Goal: Task Accomplishment & Management: Manage account settings

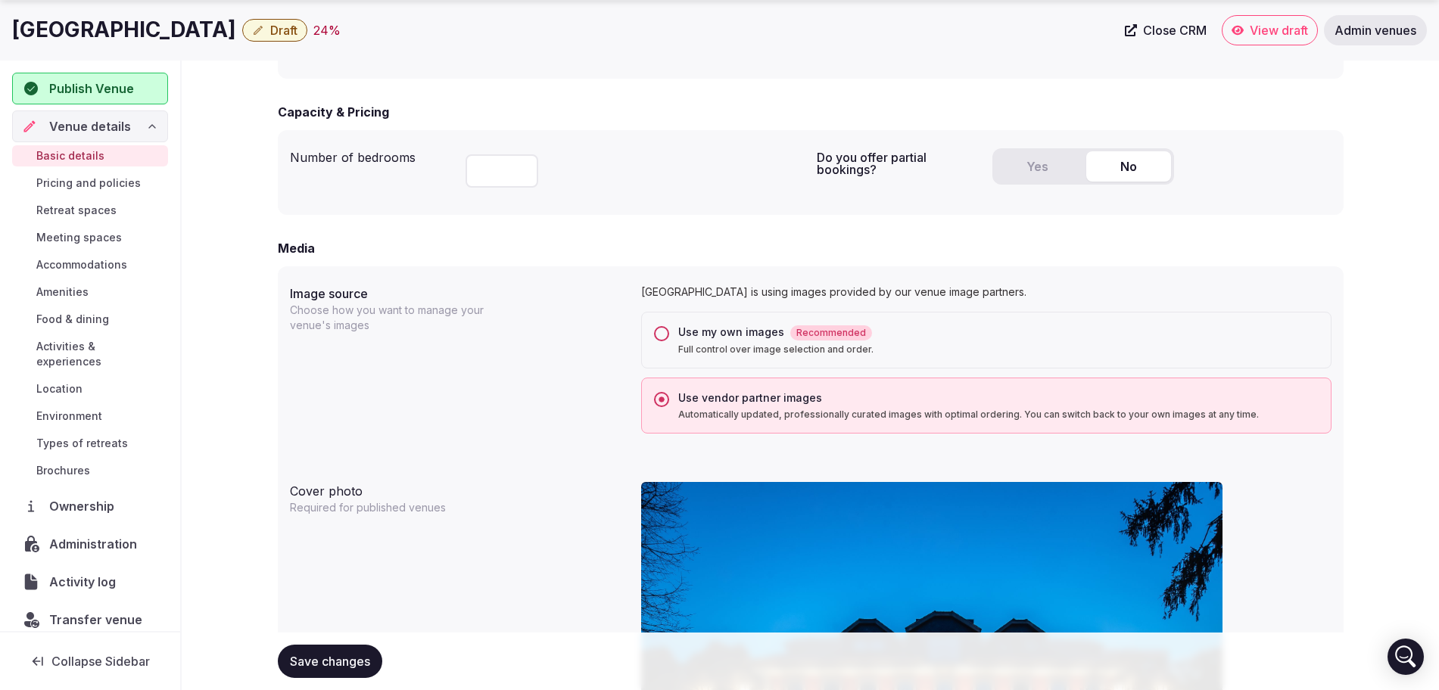
scroll to position [1136, 0]
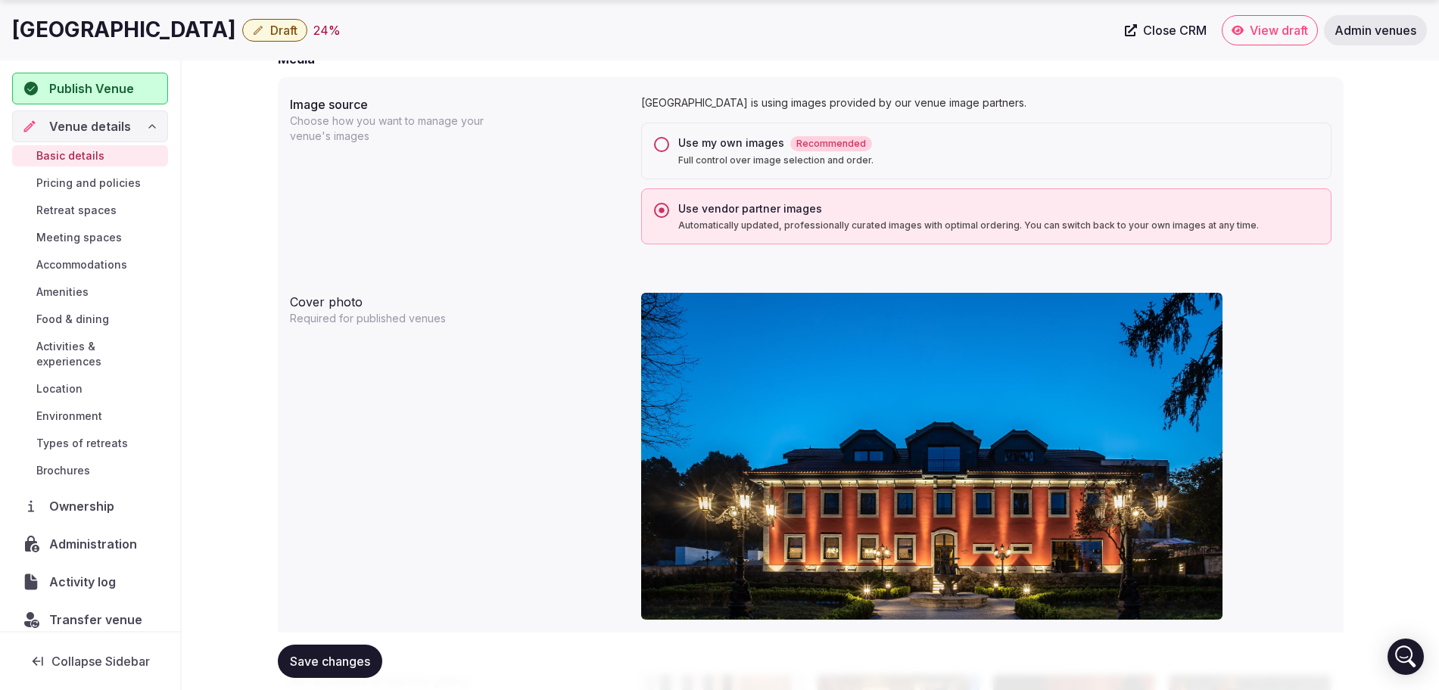
click at [665, 151] on button "Use my own images Recommended Full control over image selection and order." at bounding box center [661, 144] width 15 height 15
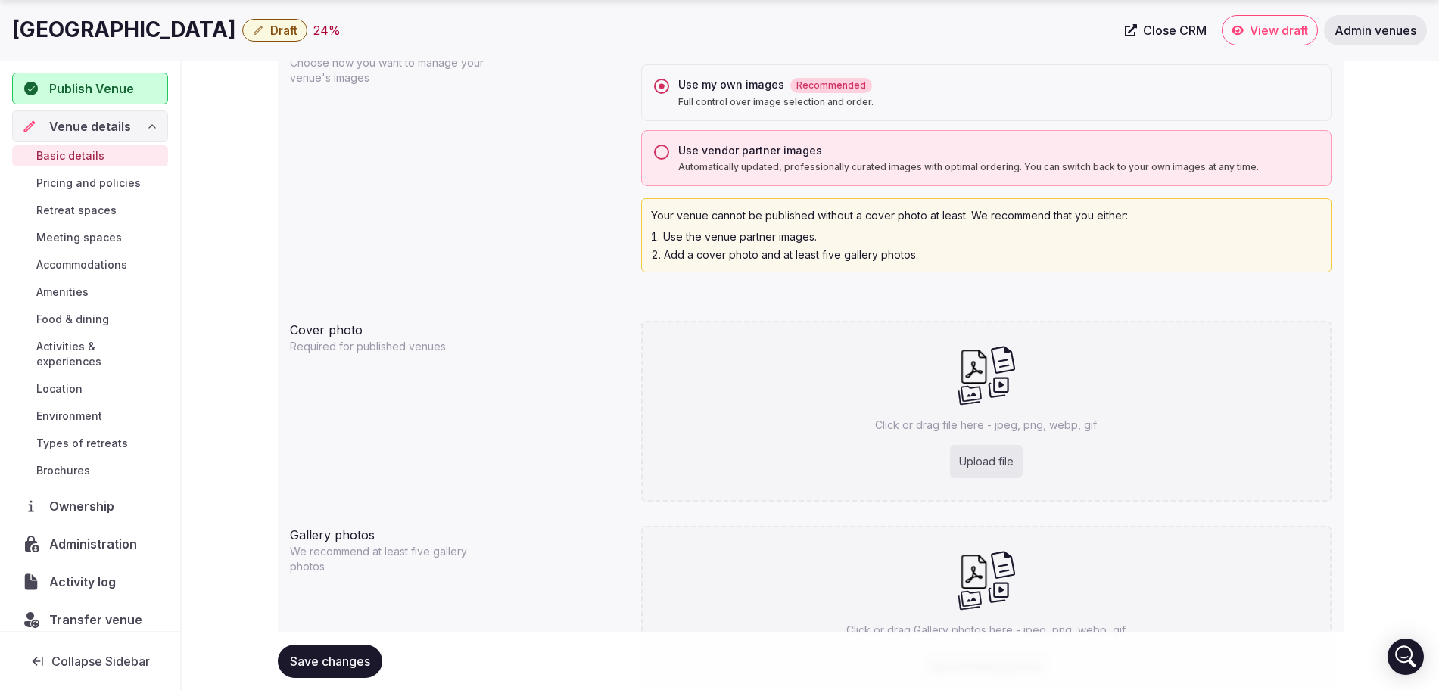
scroll to position [1323, 0]
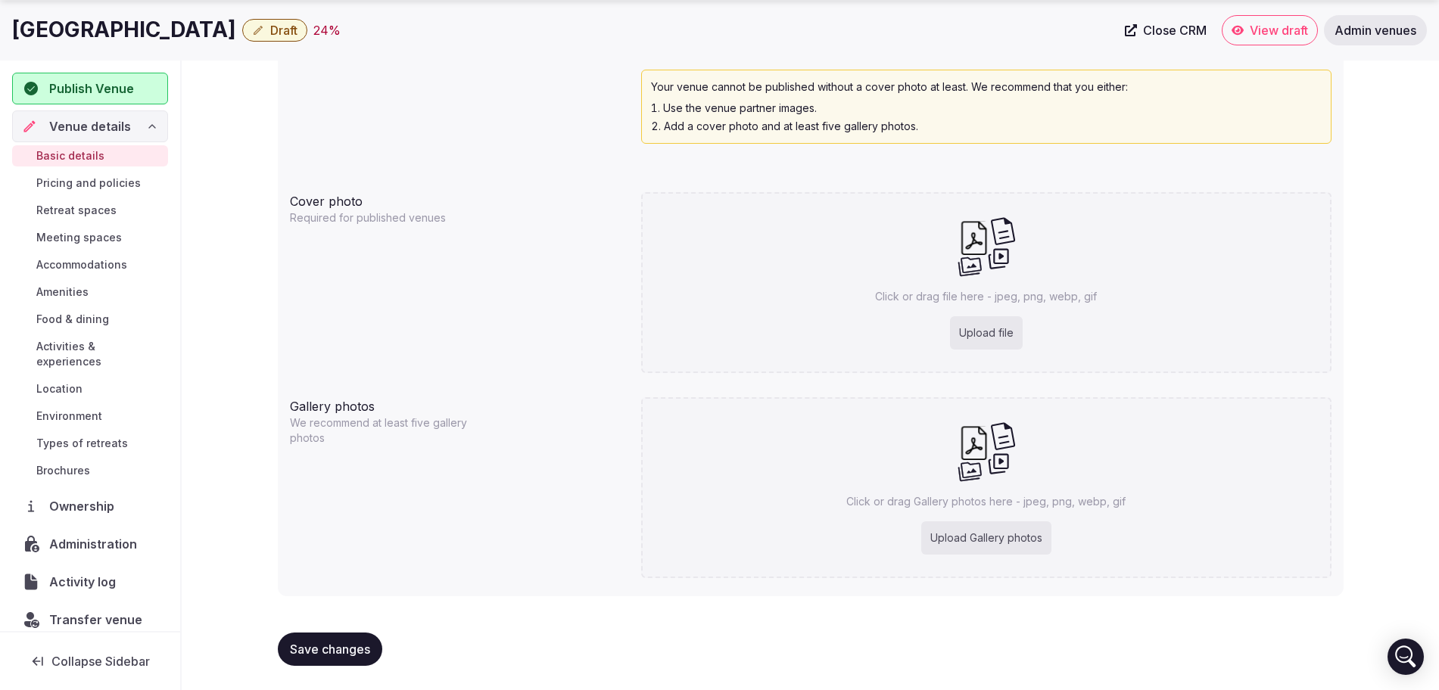
click at [978, 539] on div "Upload Gallery photos" at bounding box center [986, 538] width 130 height 33
type input "**********"
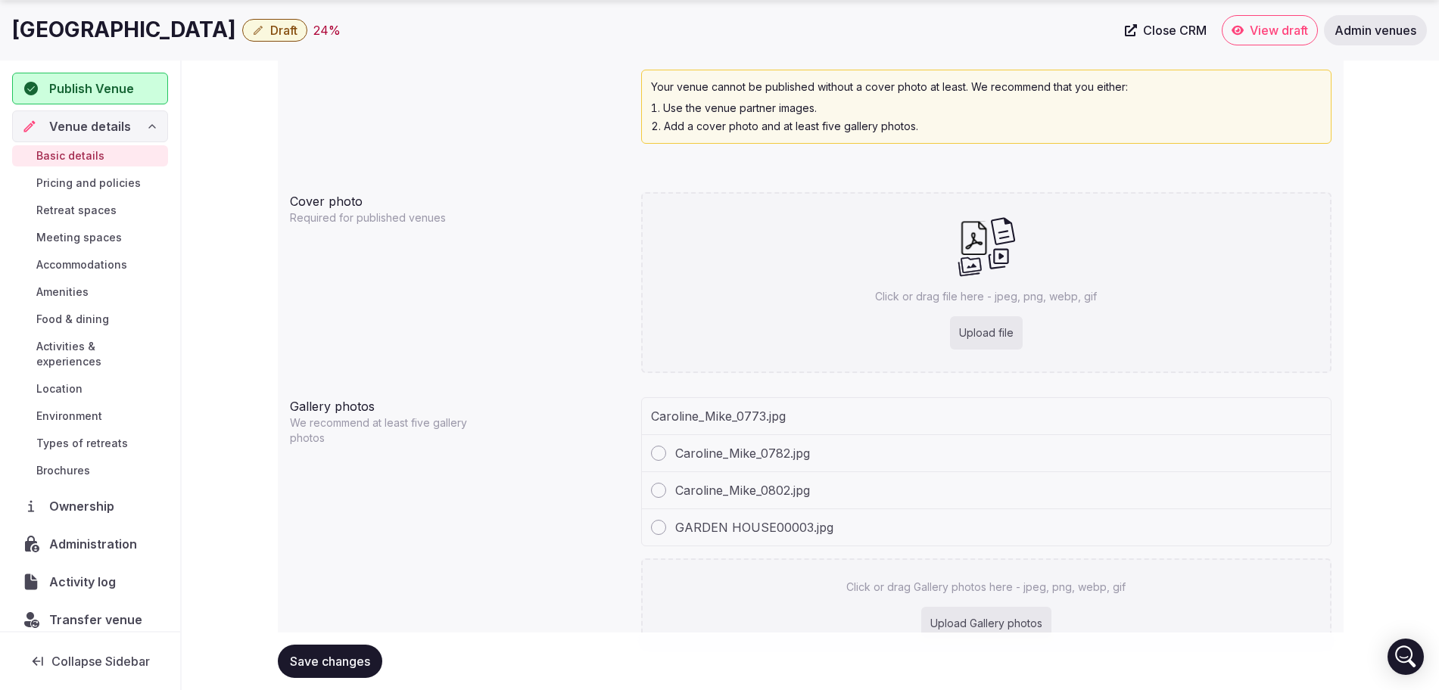
click at [996, 622] on div "Upload Gallery photos" at bounding box center [986, 623] width 130 height 33
type input "**********"
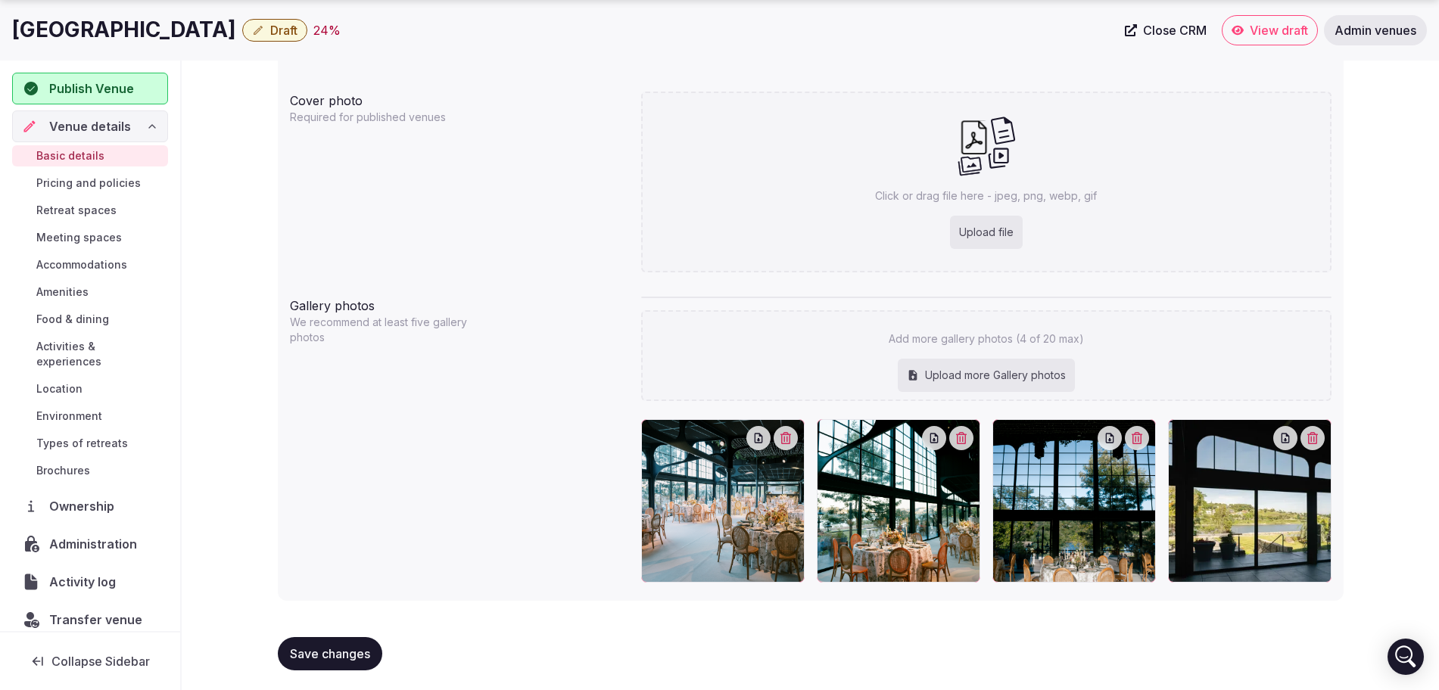
scroll to position [1428, 0]
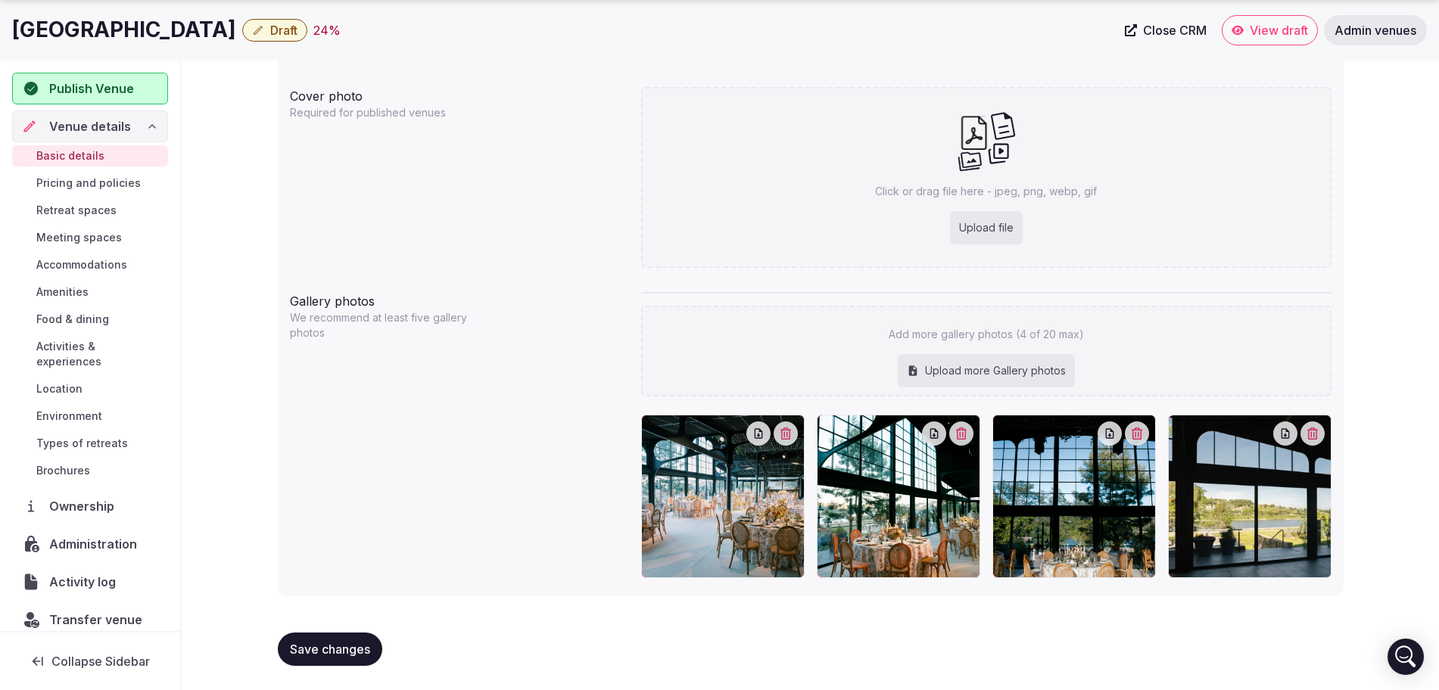
click at [962, 373] on div "Upload more Gallery photos" at bounding box center [986, 370] width 177 height 33
type input "**********"
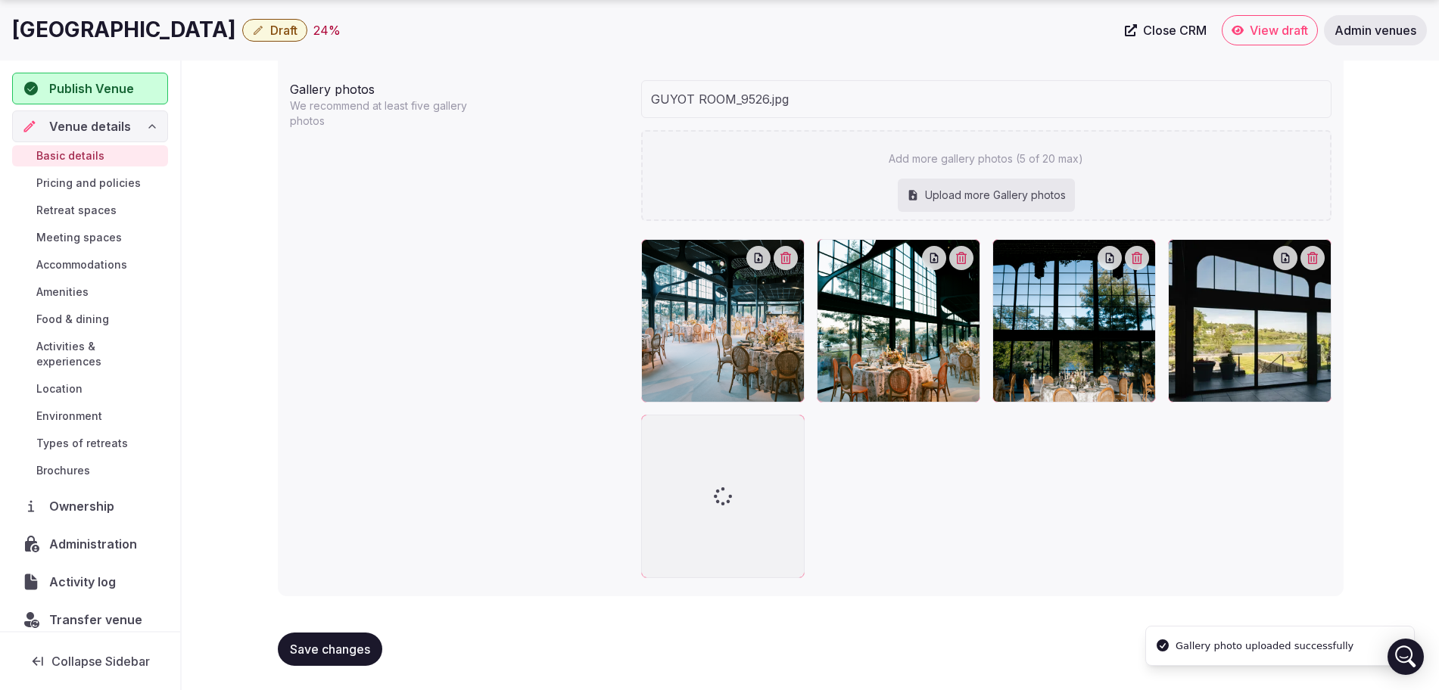
scroll to position [1604, 0]
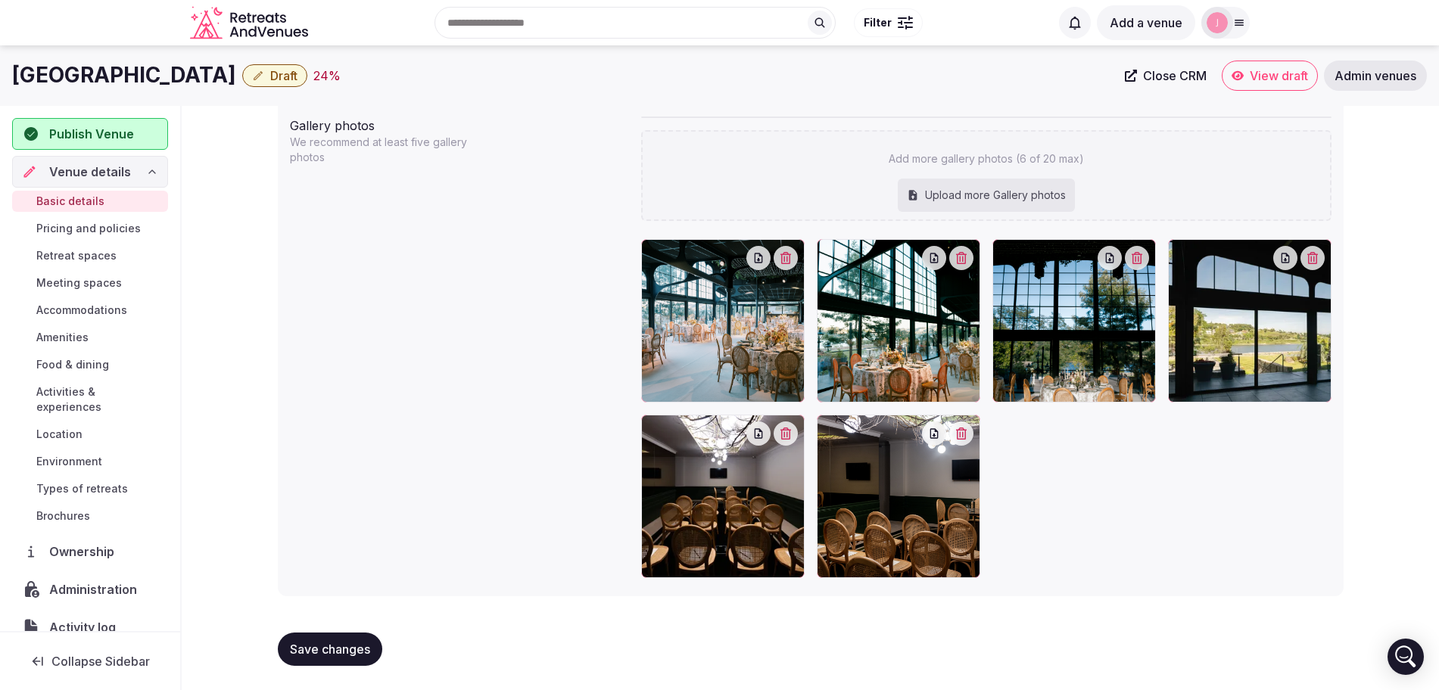
click at [335, 644] on span "Save changes" at bounding box center [330, 649] width 80 height 15
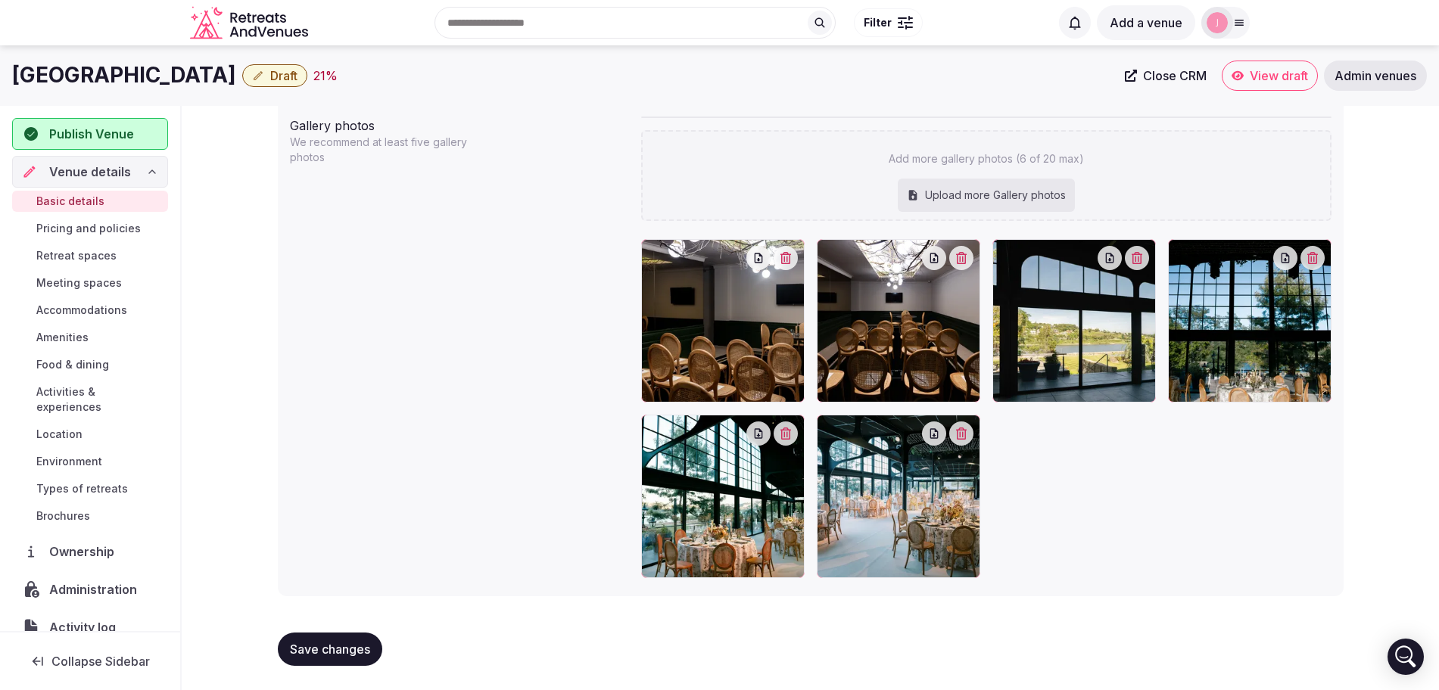
click at [310, 654] on span "Save changes" at bounding box center [330, 649] width 80 height 15
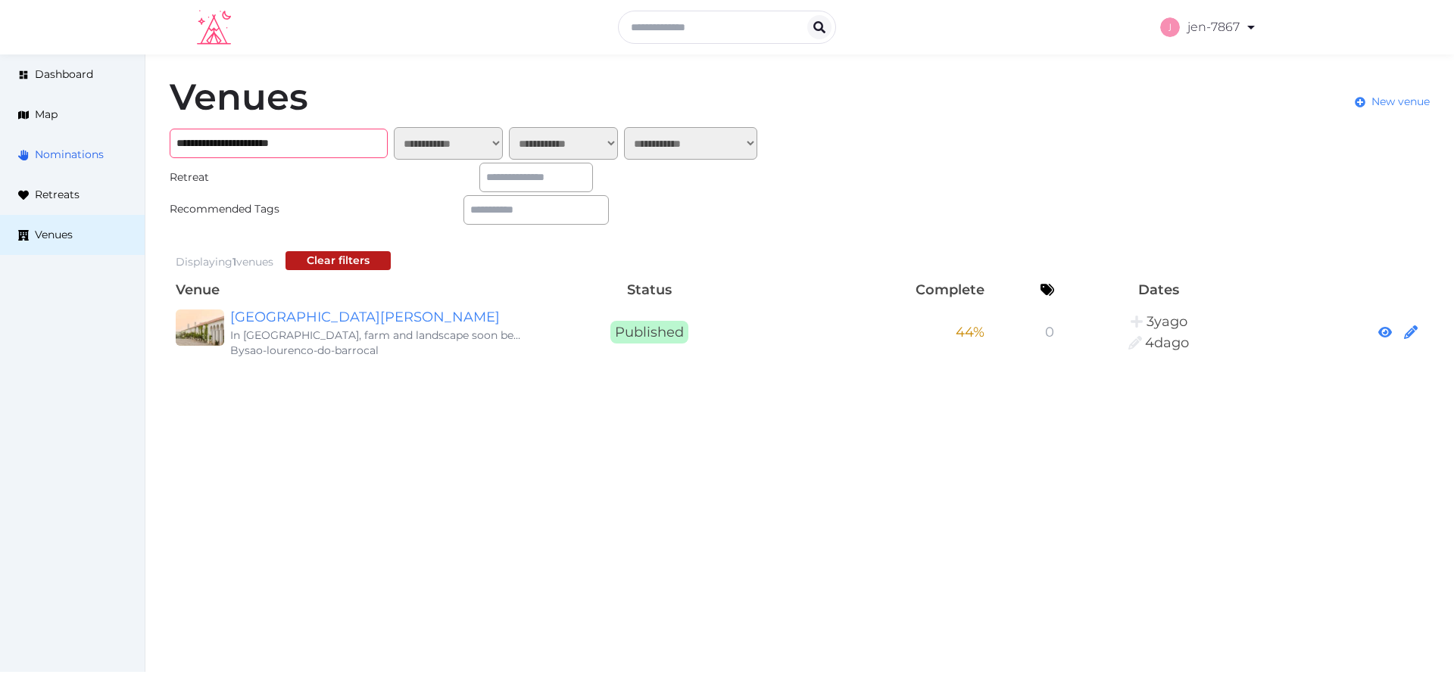
drag, startPoint x: 332, startPoint y: 142, endPoint x: 136, endPoint y: 142, distance: 196.1
click at [136, 142] on div "**********" at bounding box center [727, 220] width 1454 height 331
paste input "text"
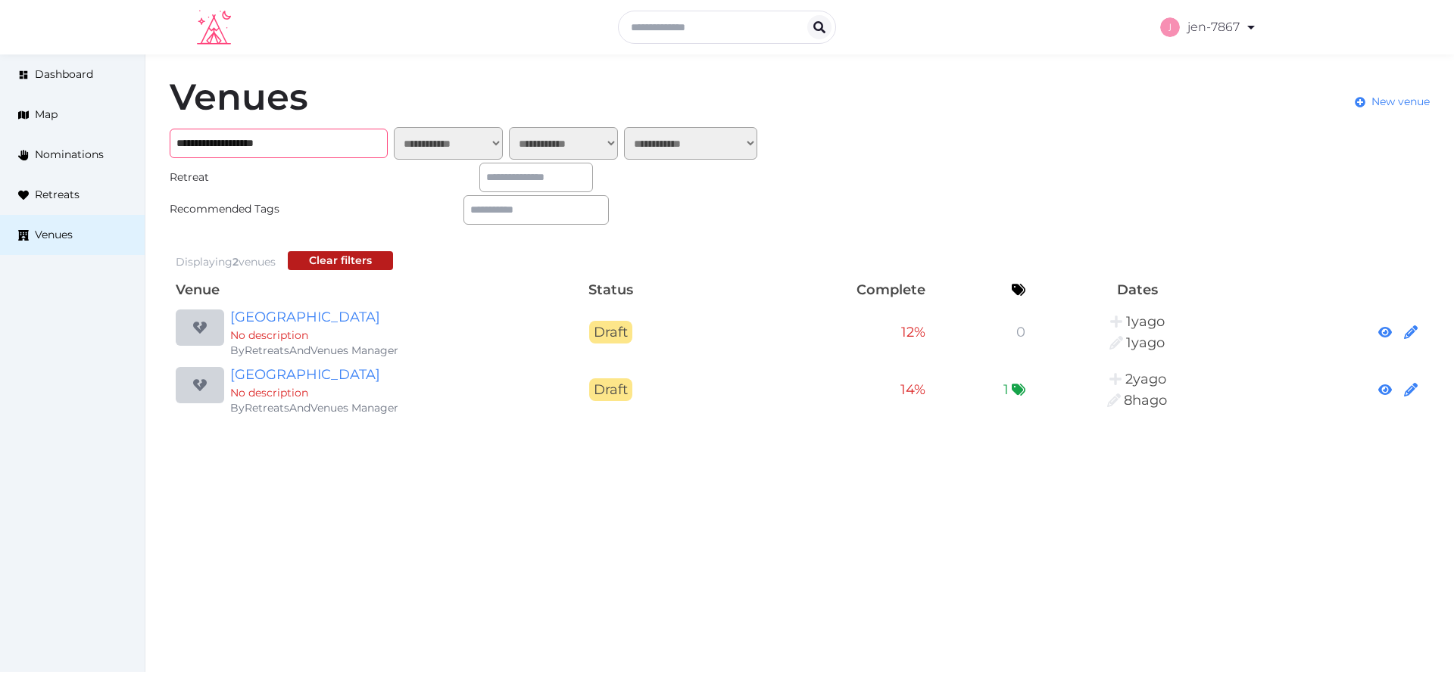
drag, startPoint x: 313, startPoint y: 138, endPoint x: 170, endPoint y: 142, distance: 143.2
click at [170, 142] on input "**********" at bounding box center [279, 144] width 218 height 30
paste input "**********"
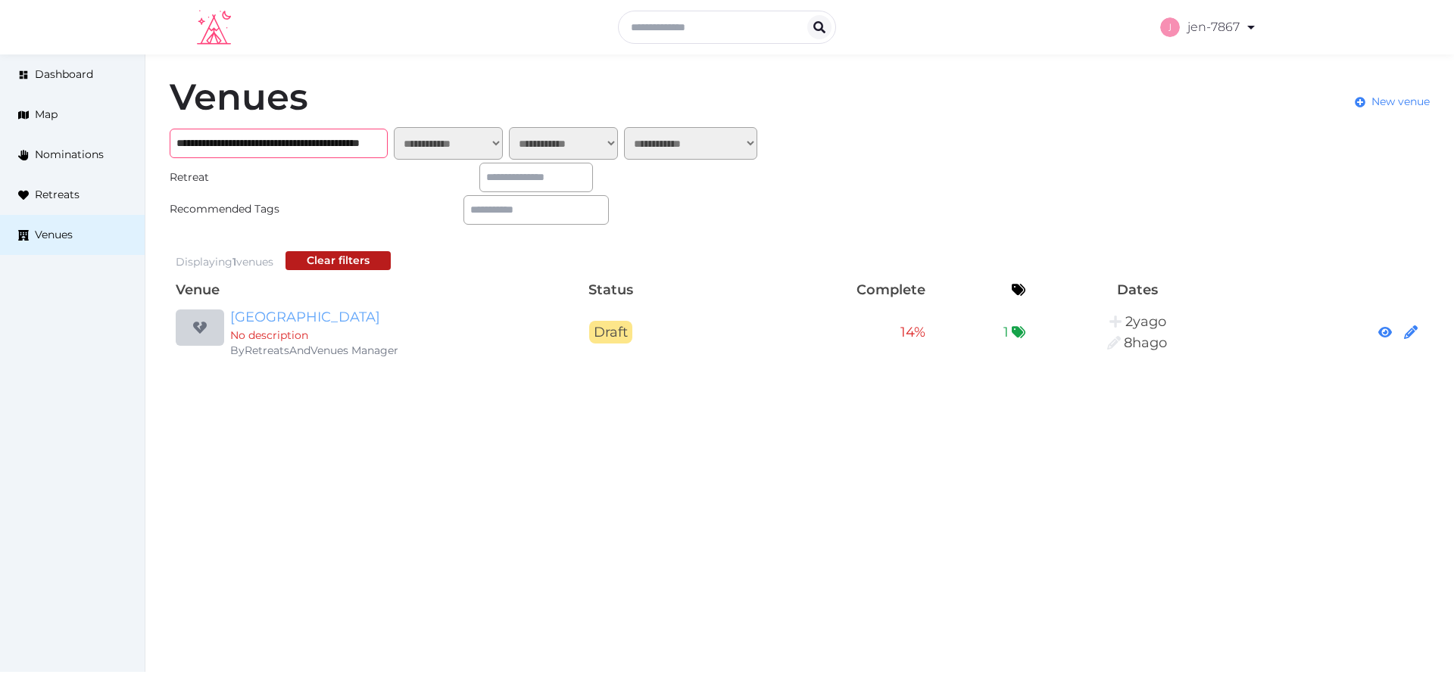
type input "**********"
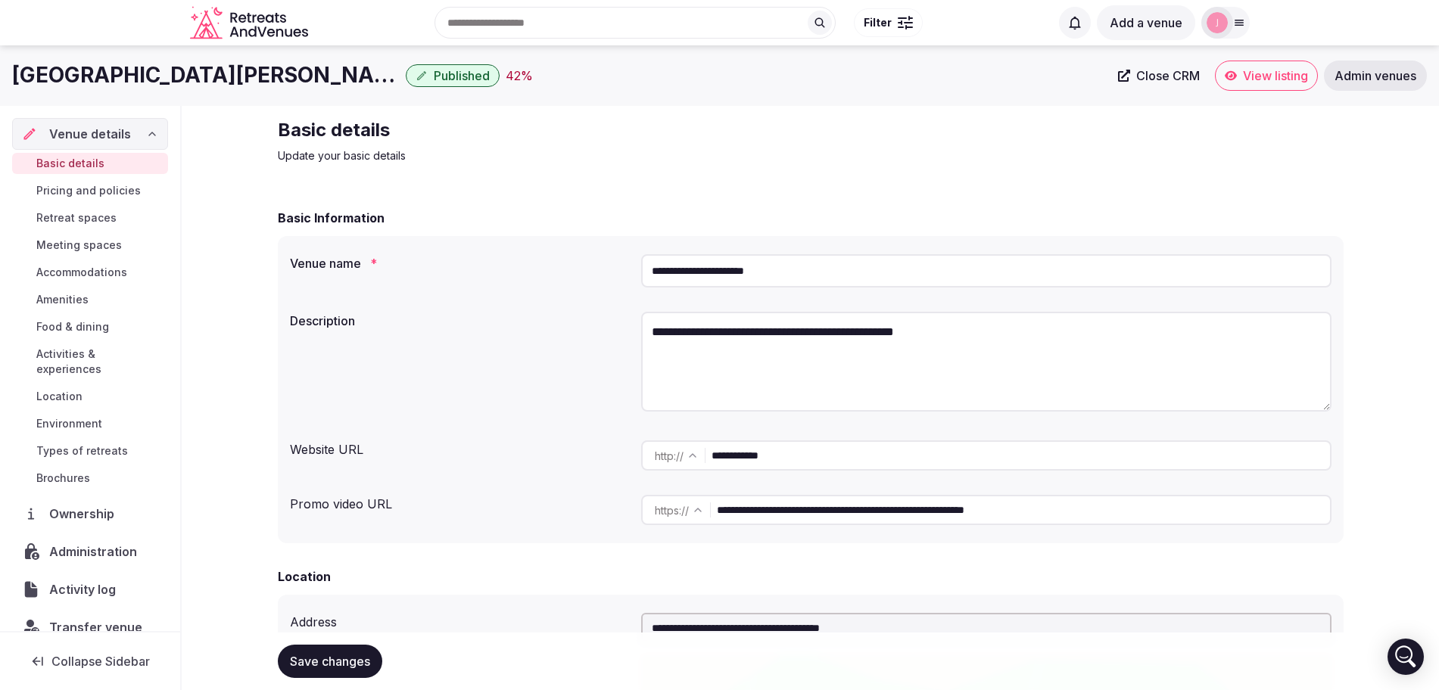
click at [95, 245] on span "Meeting spaces" at bounding box center [79, 245] width 86 height 15
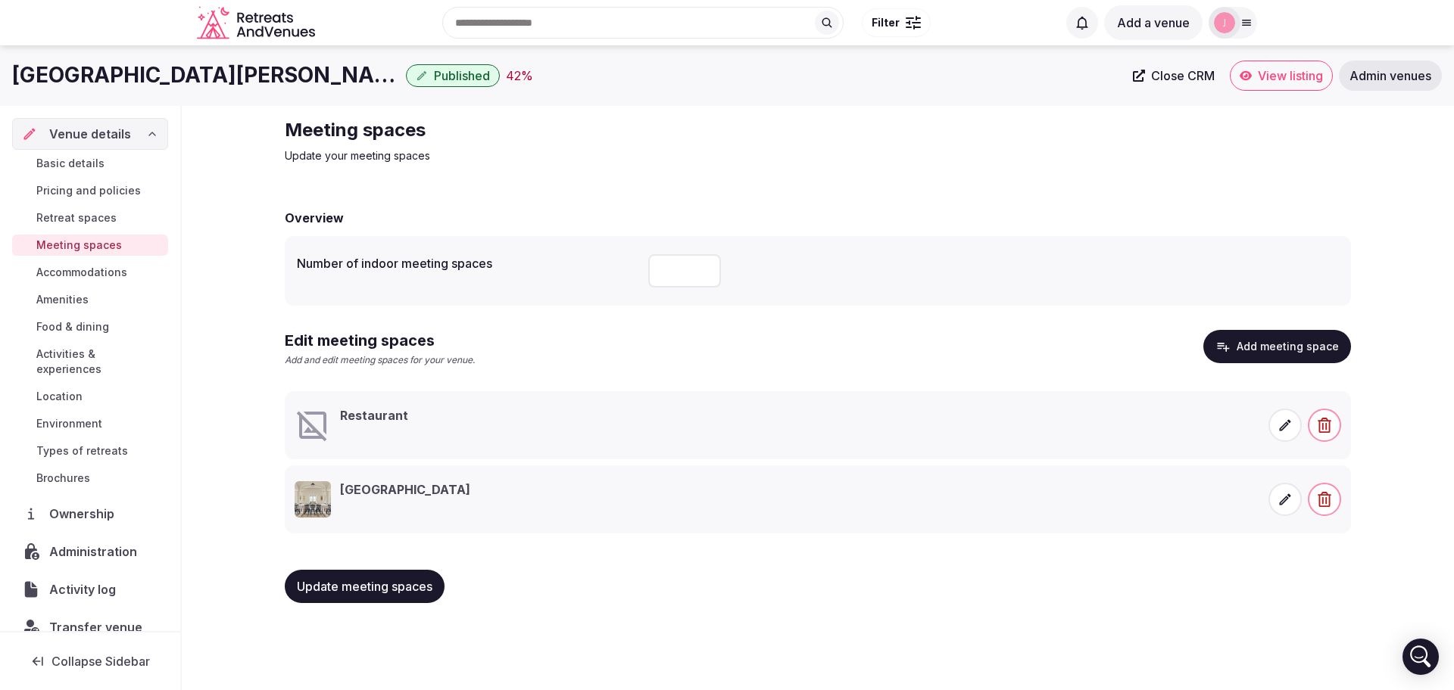
click at [1330, 426] on icon "button" at bounding box center [1324, 425] width 15 height 15
click at [1312, 371] on button "Delete" at bounding box center [1326, 370] width 62 height 33
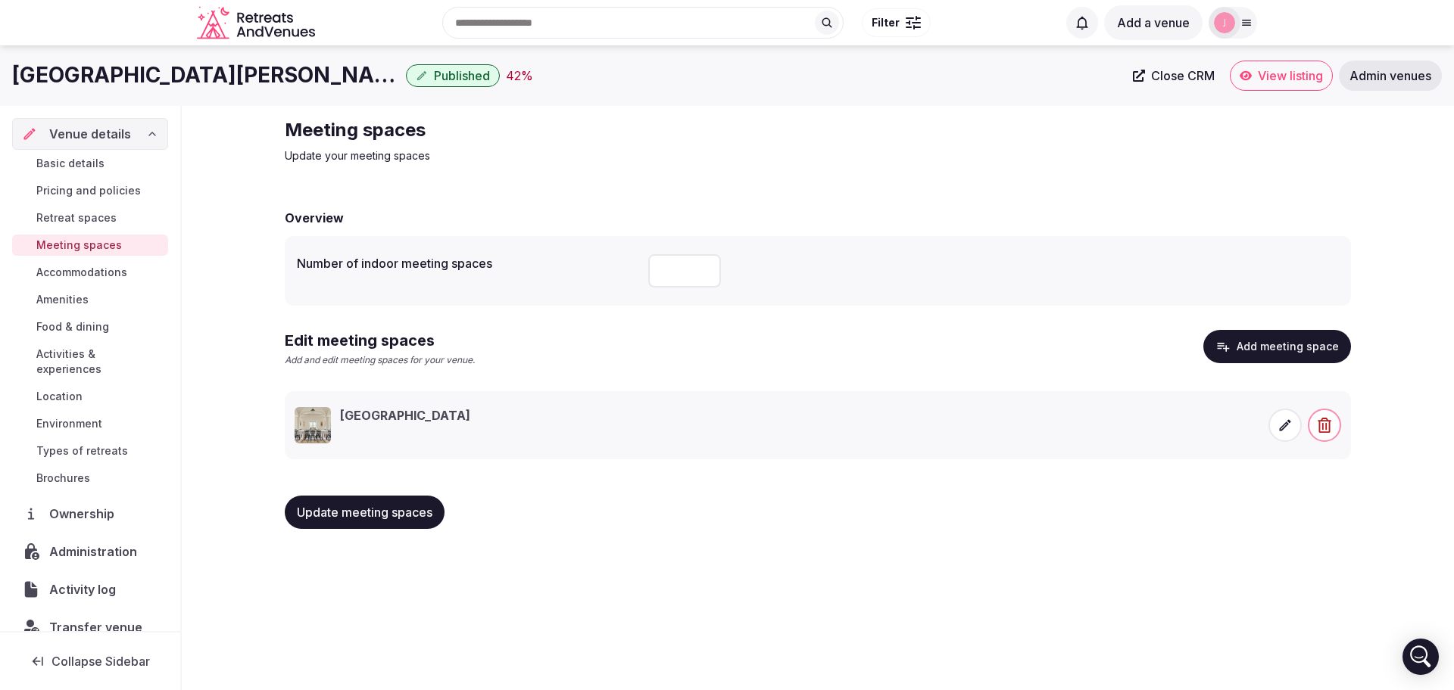
click at [652, 267] on input "*" at bounding box center [684, 270] width 73 height 33
type input "*"
click at [394, 511] on span "Update meeting spaces" at bounding box center [365, 512] width 136 height 15
click at [81, 164] on span "Basic details" at bounding box center [70, 163] width 68 height 15
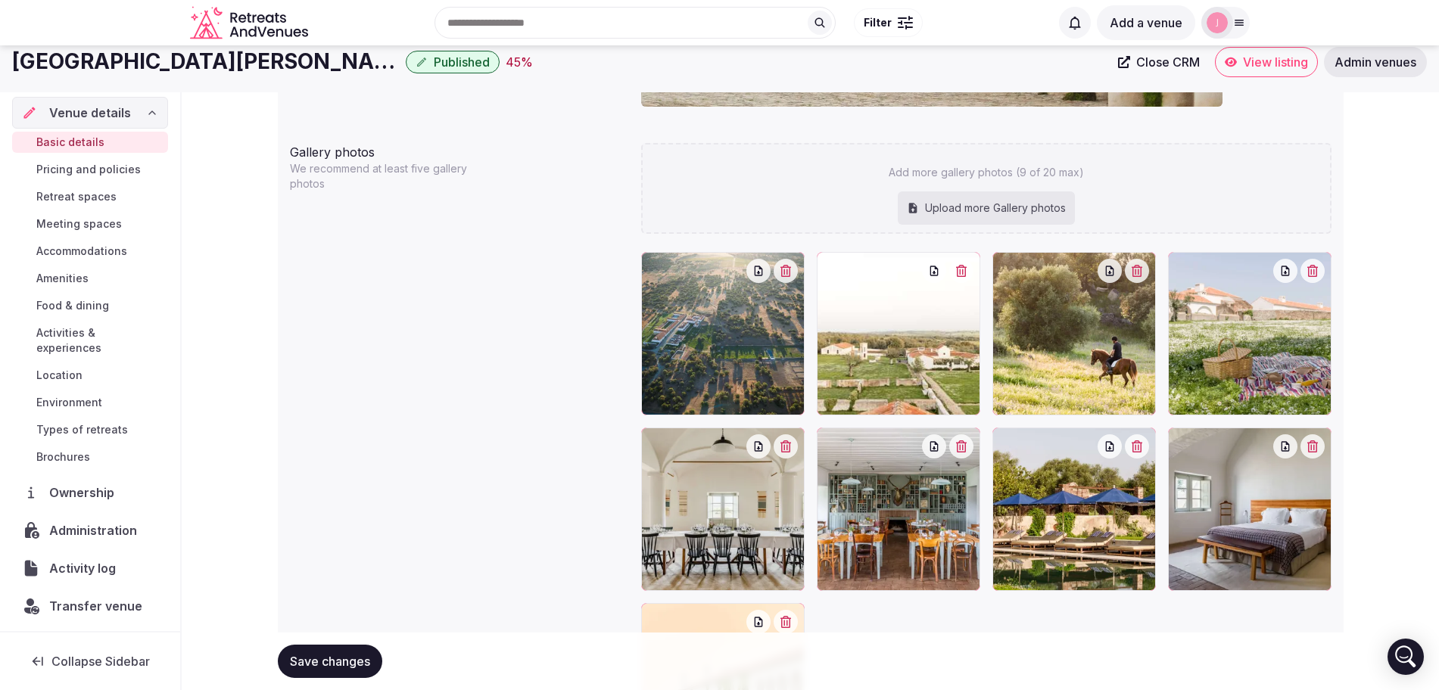
scroll to position [1742, 0]
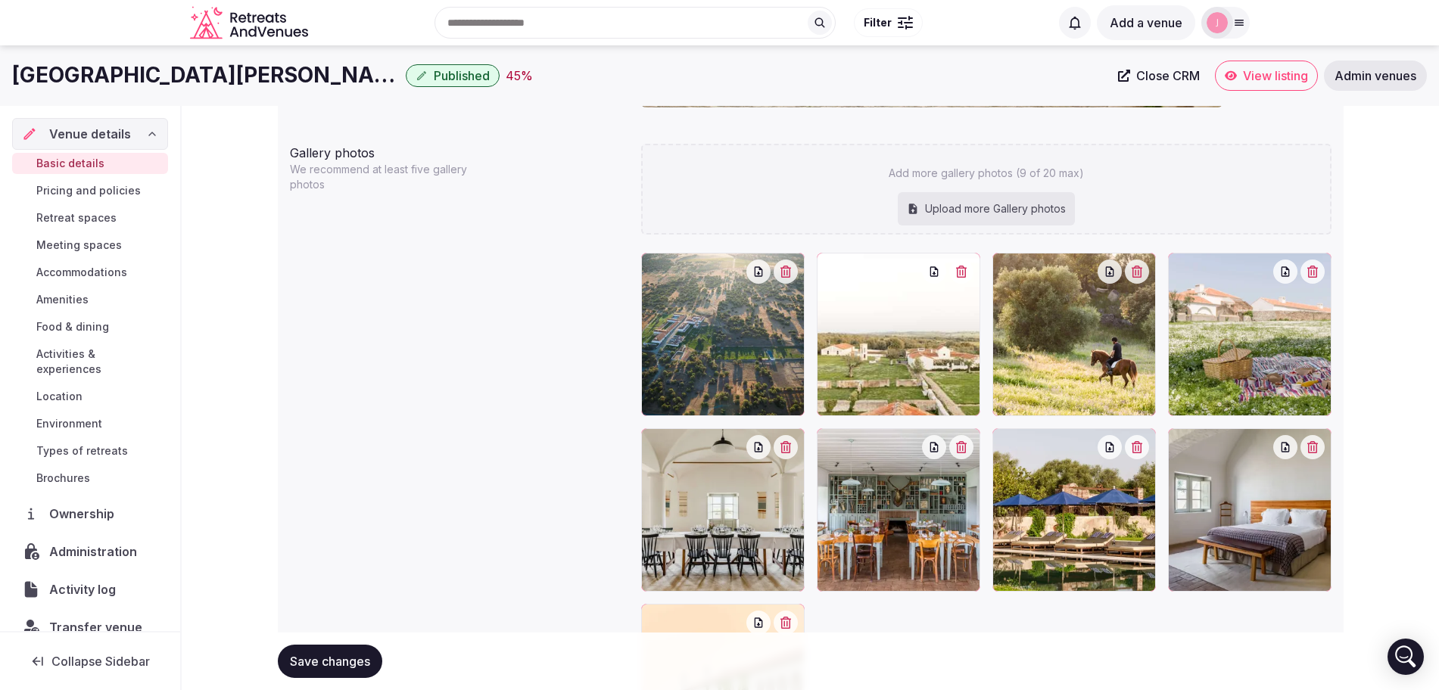
click at [979, 209] on div "Upload more Gallery photos" at bounding box center [986, 208] width 177 height 33
type input "**********"
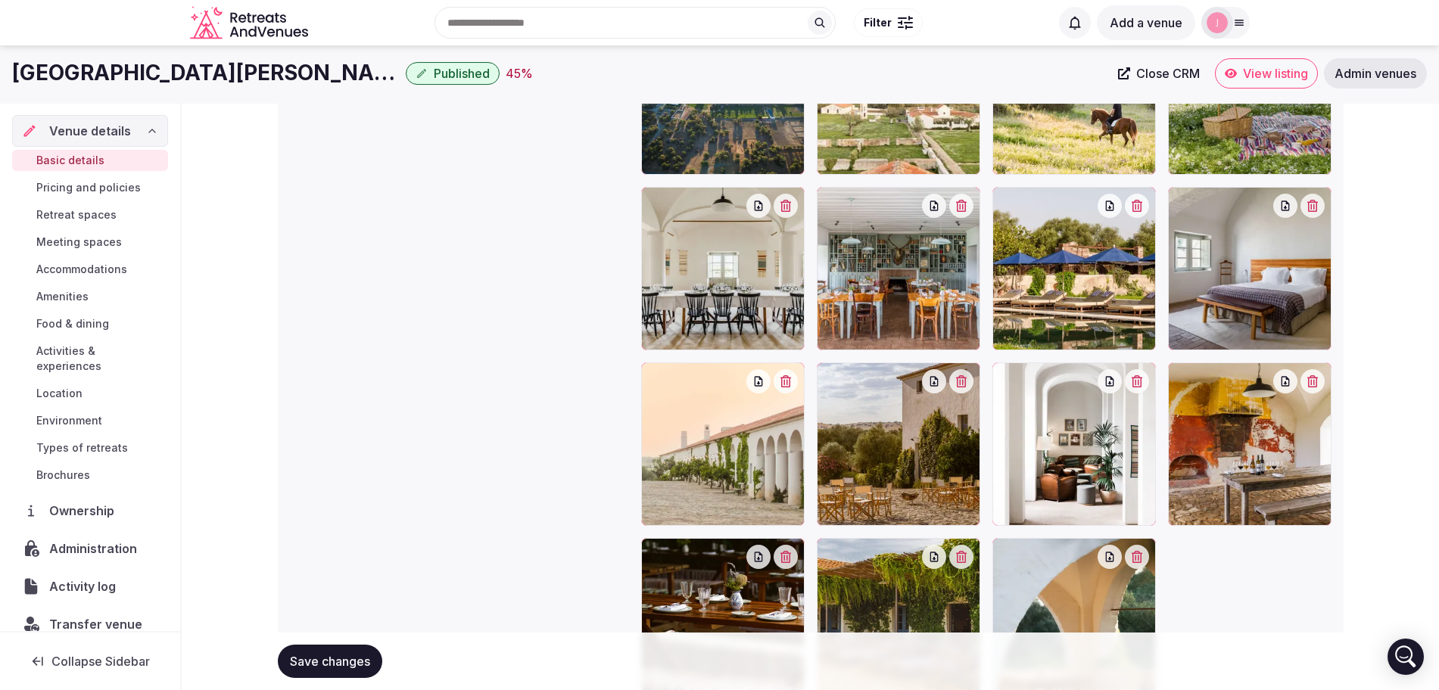
scroll to position [1931, 0]
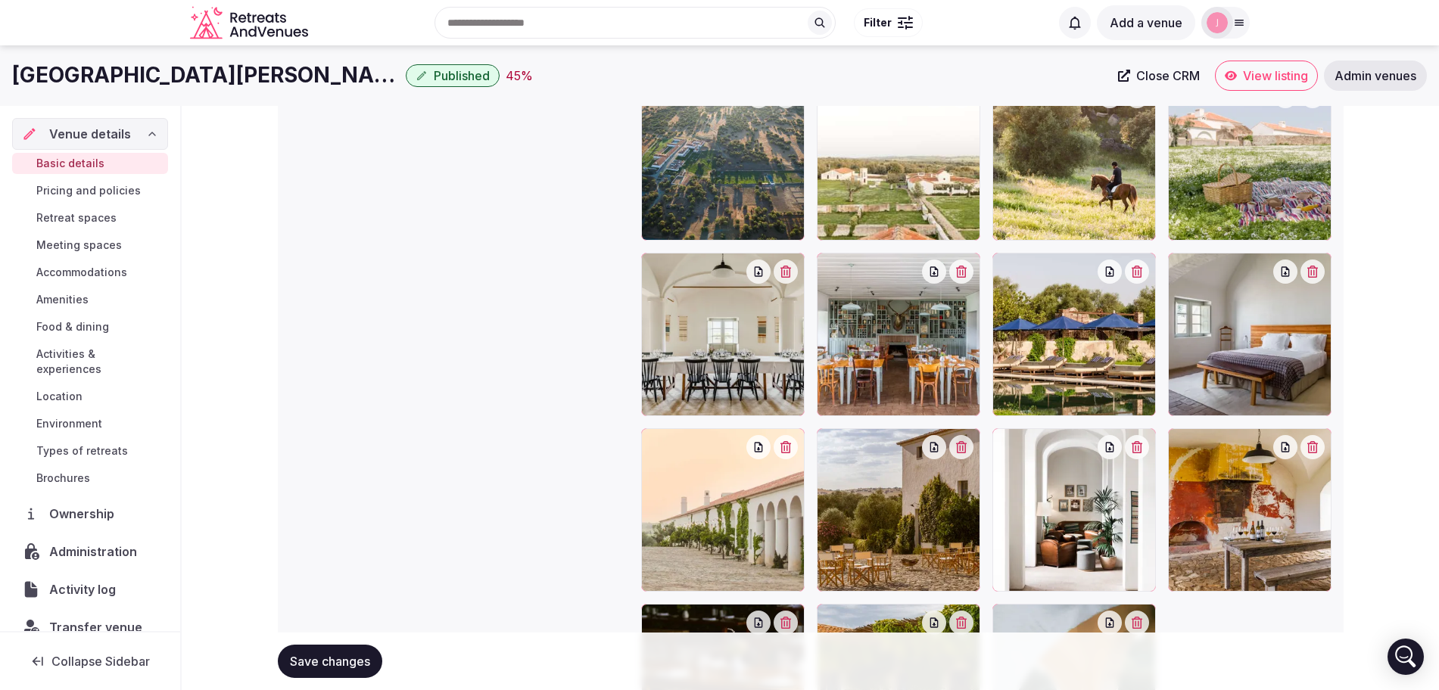
click at [343, 658] on span "Save changes" at bounding box center [330, 661] width 80 height 15
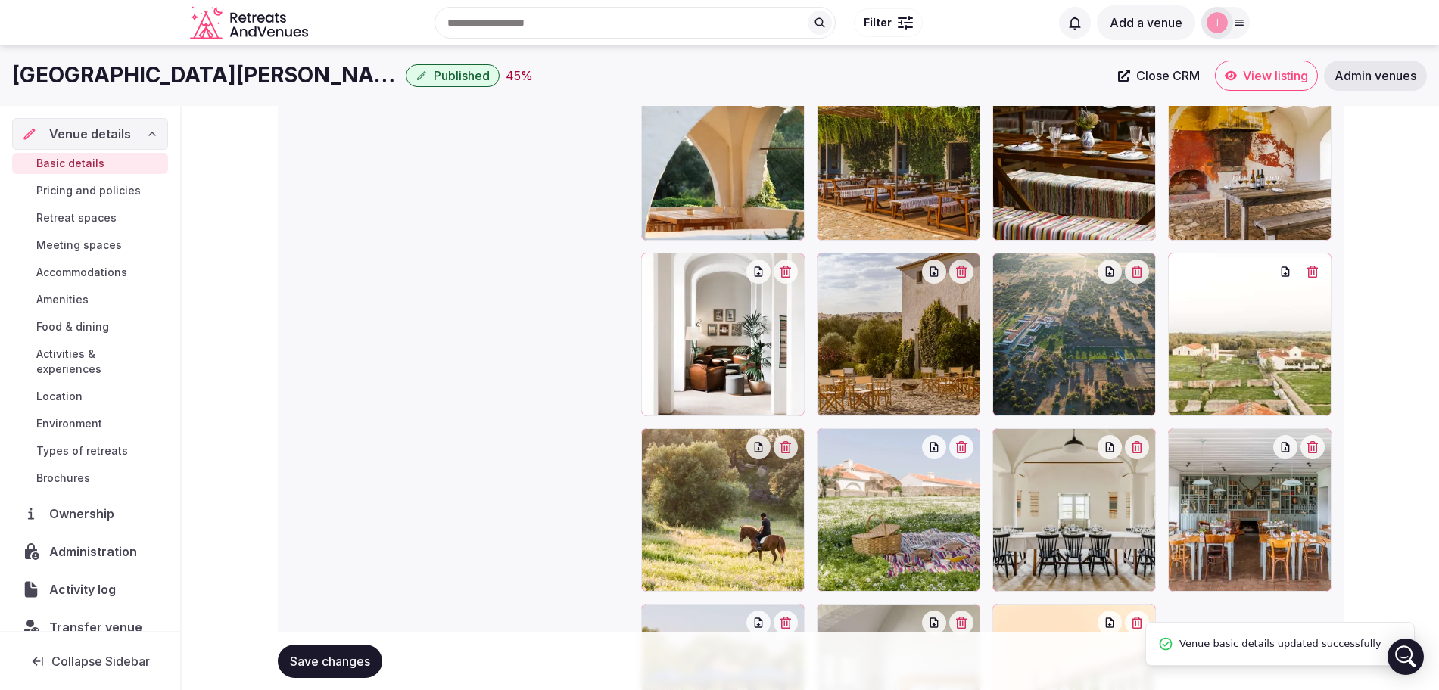
click at [235, 71] on h1 "[GEOGRAPHIC_DATA][PERSON_NAME]" at bounding box center [206, 76] width 388 height 30
copy div "[GEOGRAPHIC_DATA][PERSON_NAME]"
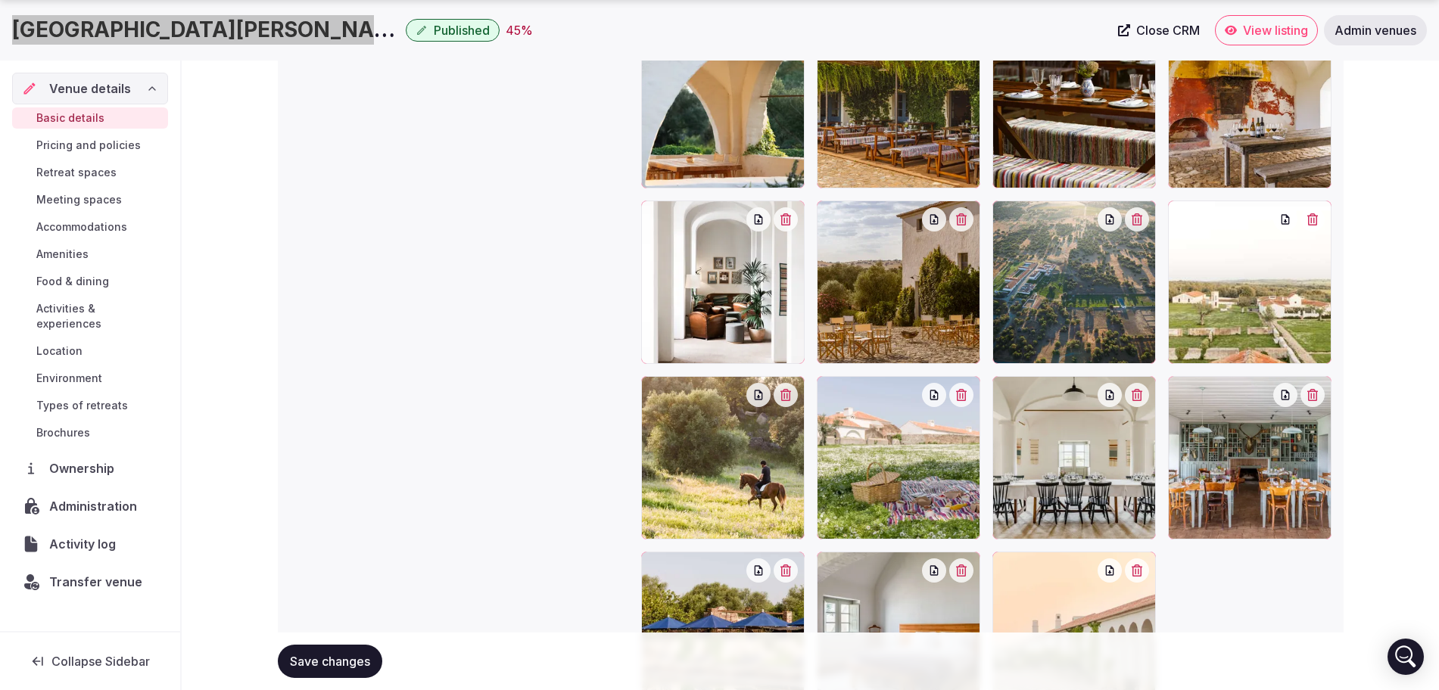
scroll to position [2121, 0]
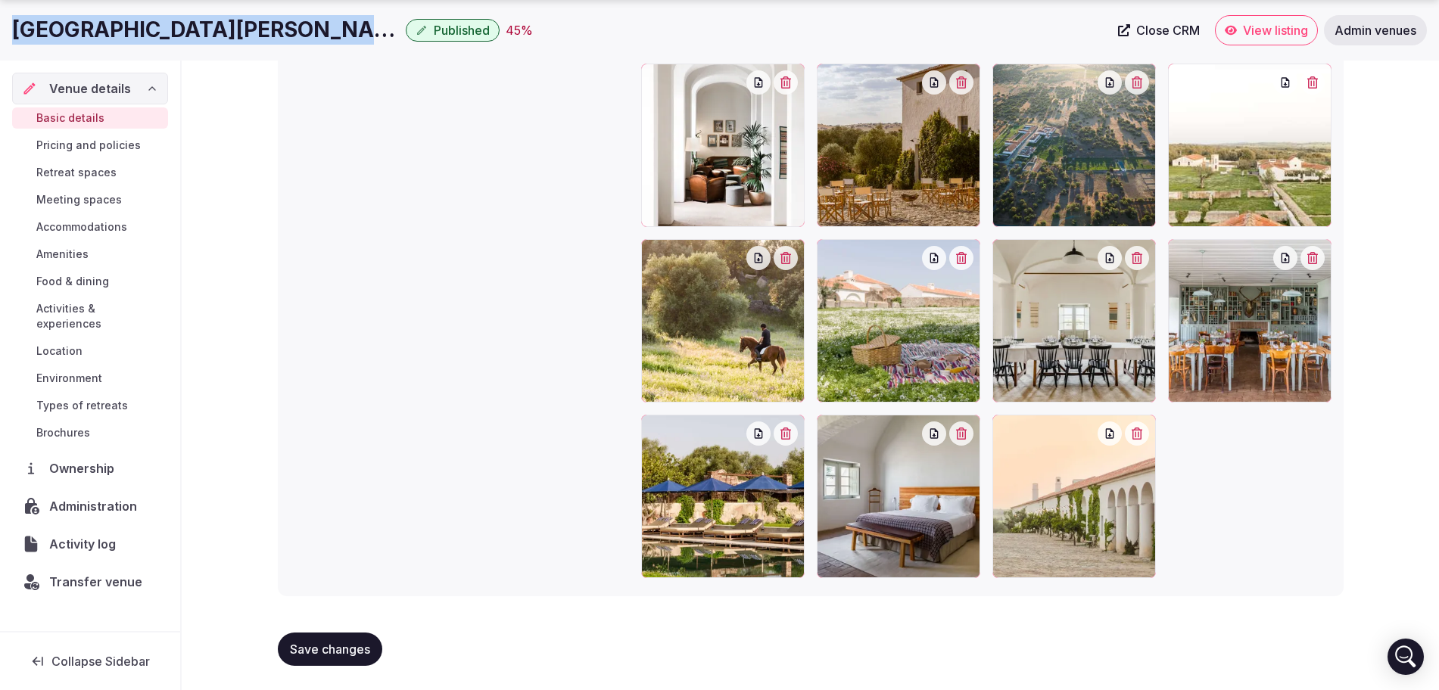
click at [316, 644] on span "Save changes" at bounding box center [330, 649] width 80 height 15
click at [99, 203] on span "Meeting spaces" at bounding box center [79, 199] width 86 height 15
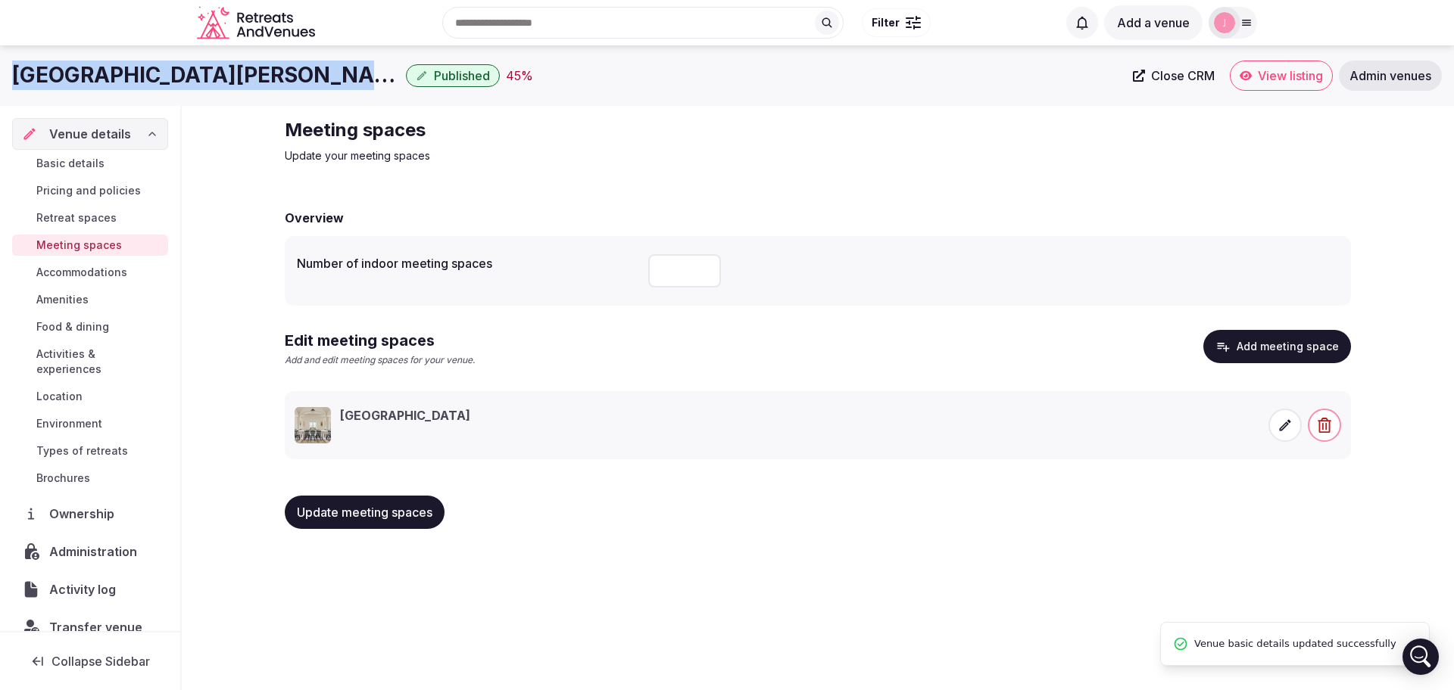
click at [67, 478] on span "Brochures" at bounding box center [63, 478] width 54 height 15
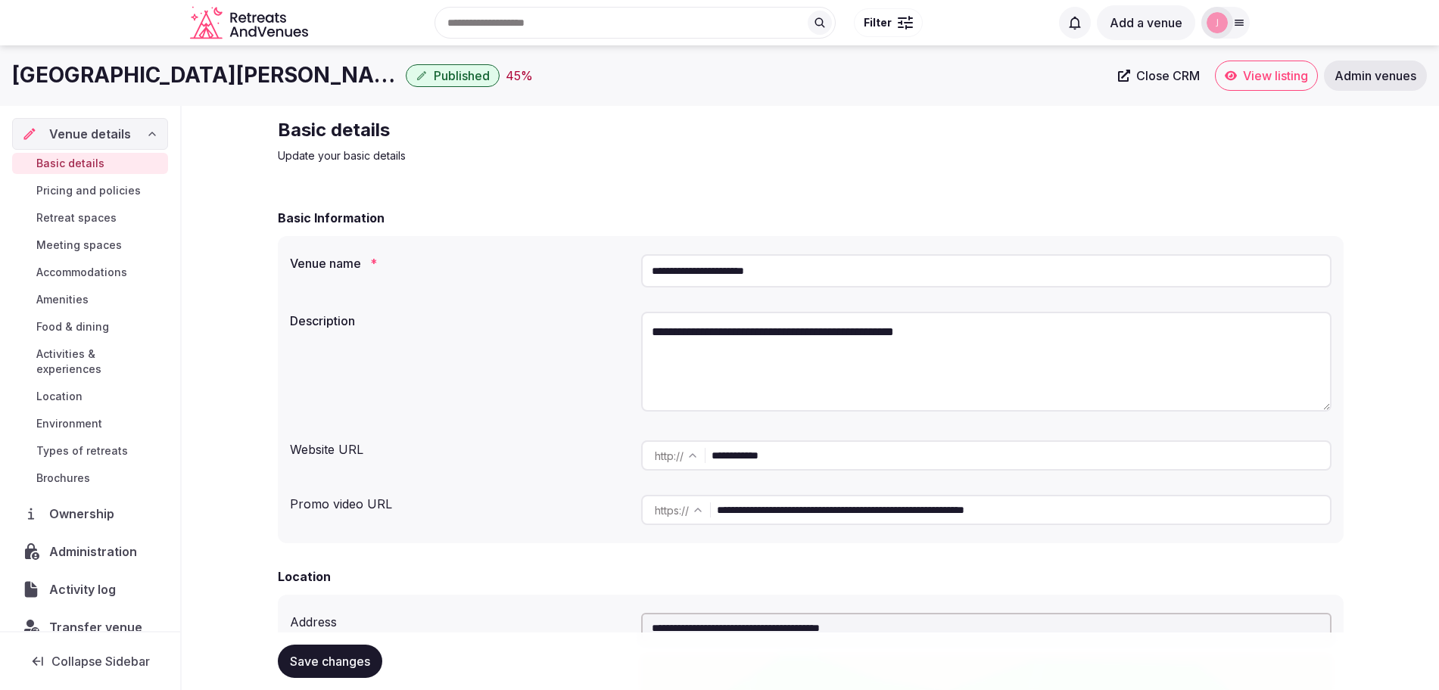
click at [71, 475] on span "Brochures" at bounding box center [63, 478] width 54 height 15
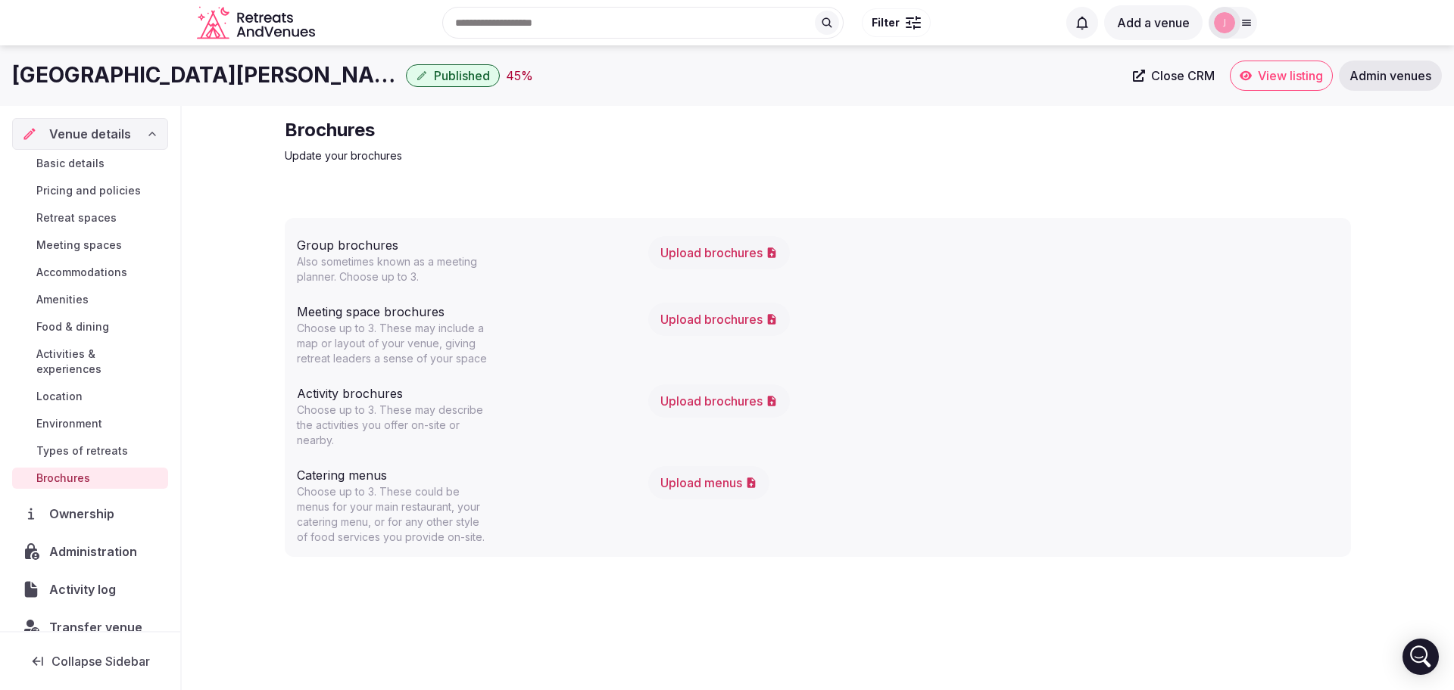
click at [88, 244] on span "Meeting spaces" at bounding box center [79, 245] width 86 height 15
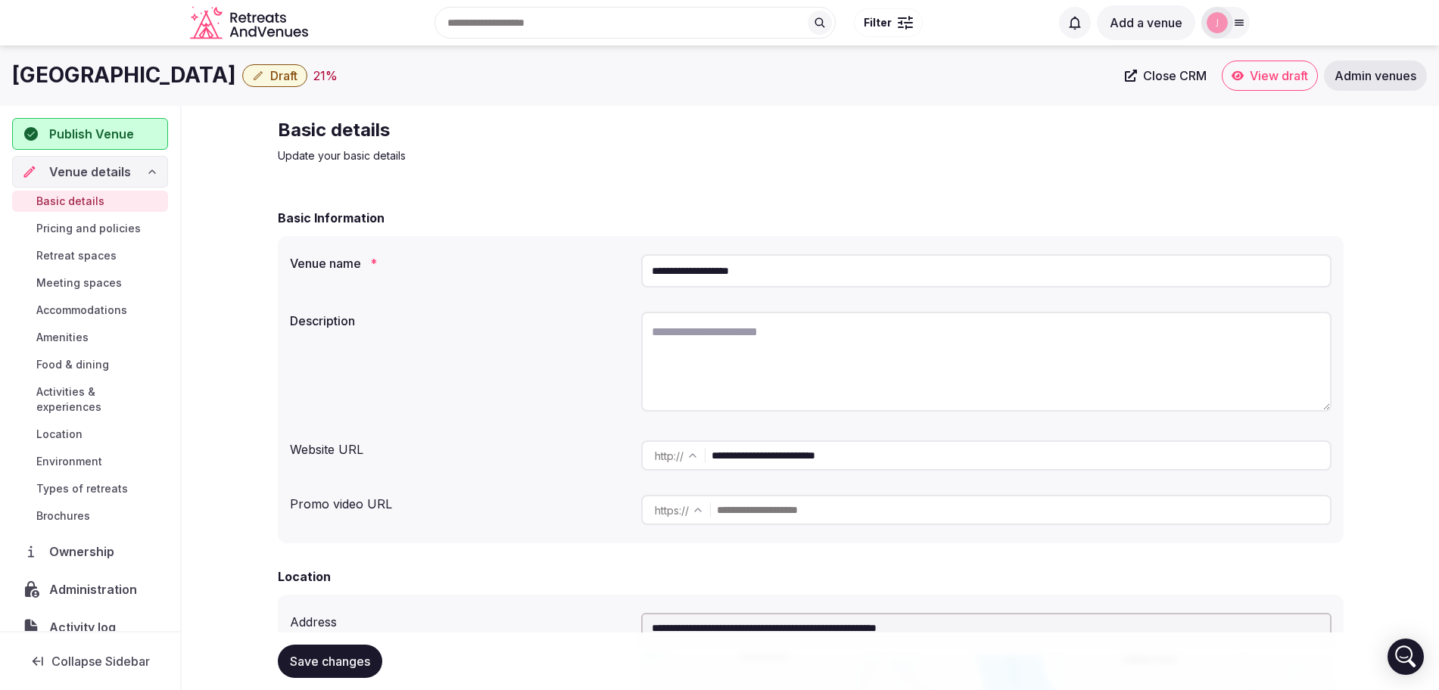
click at [80, 282] on span "Meeting spaces" at bounding box center [79, 283] width 86 height 15
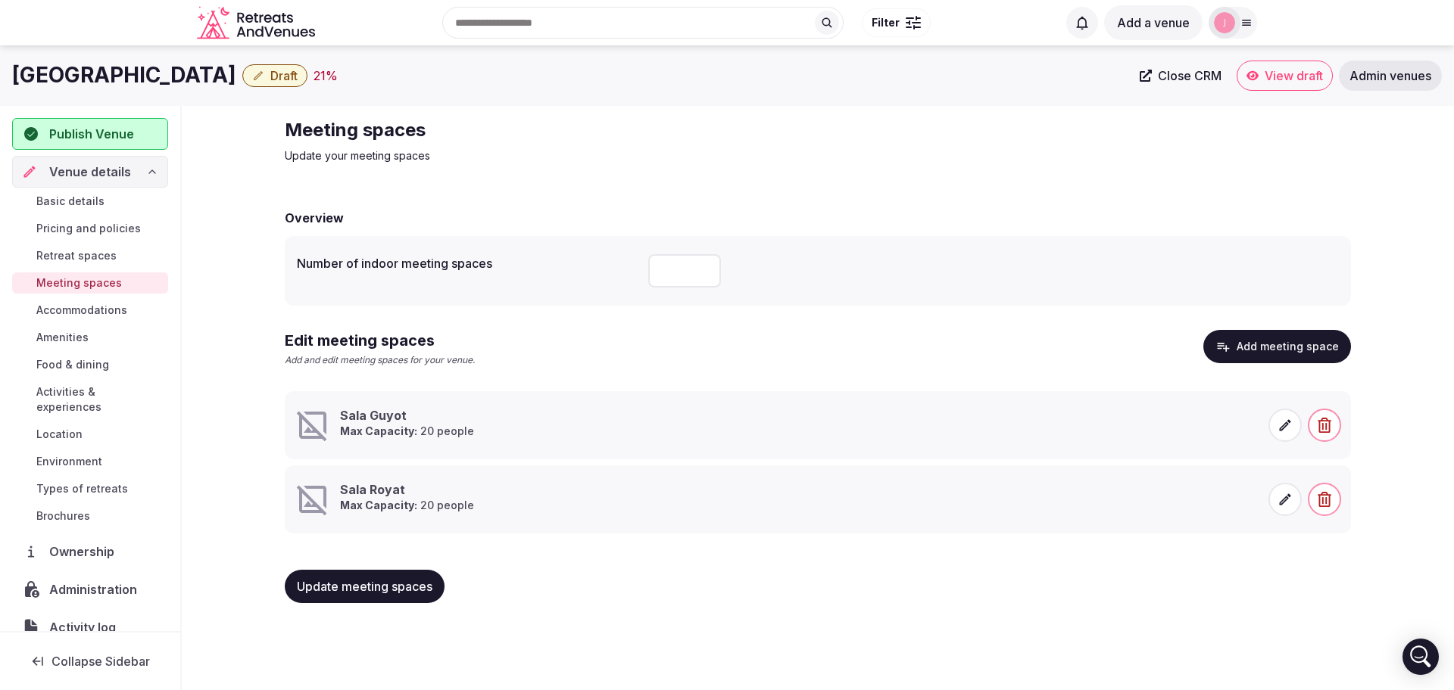
click at [83, 198] on span "Basic details" at bounding box center [70, 201] width 68 height 15
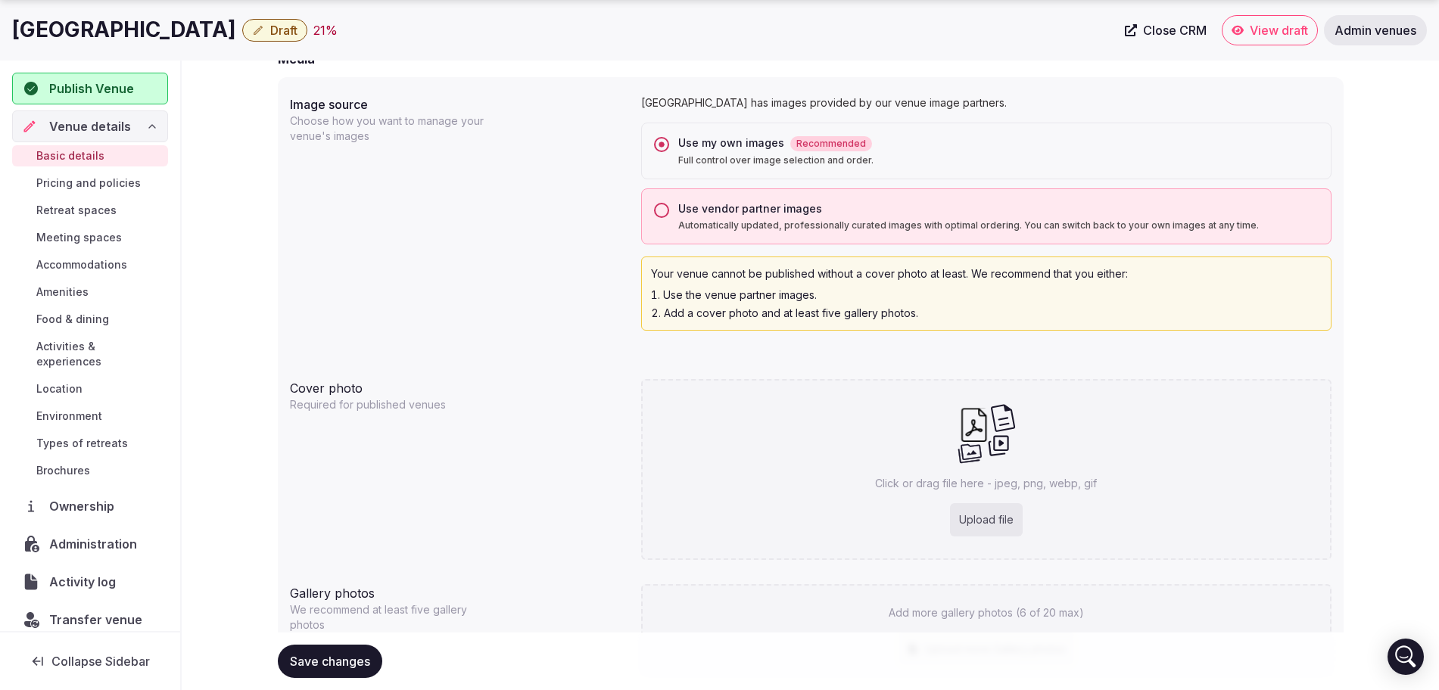
scroll to position [1590, 0]
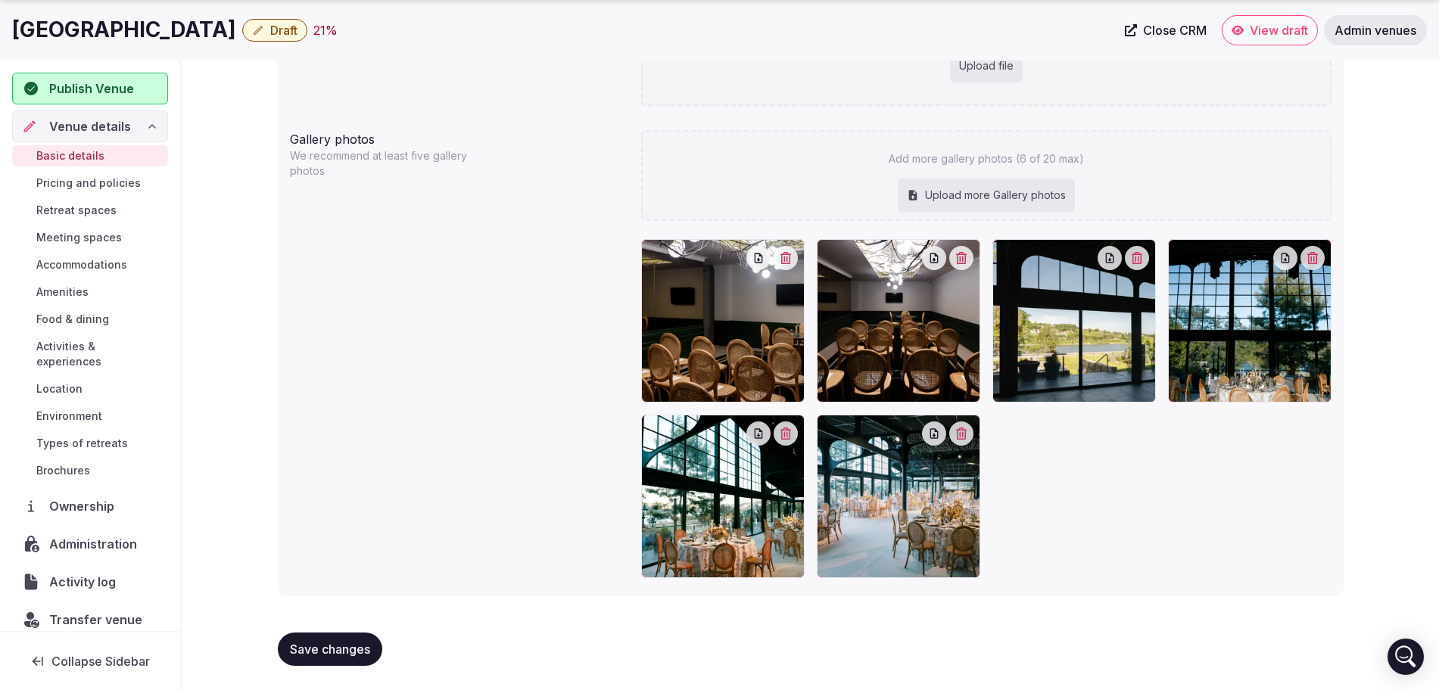
click at [349, 653] on span "Save changes" at bounding box center [330, 649] width 80 height 15
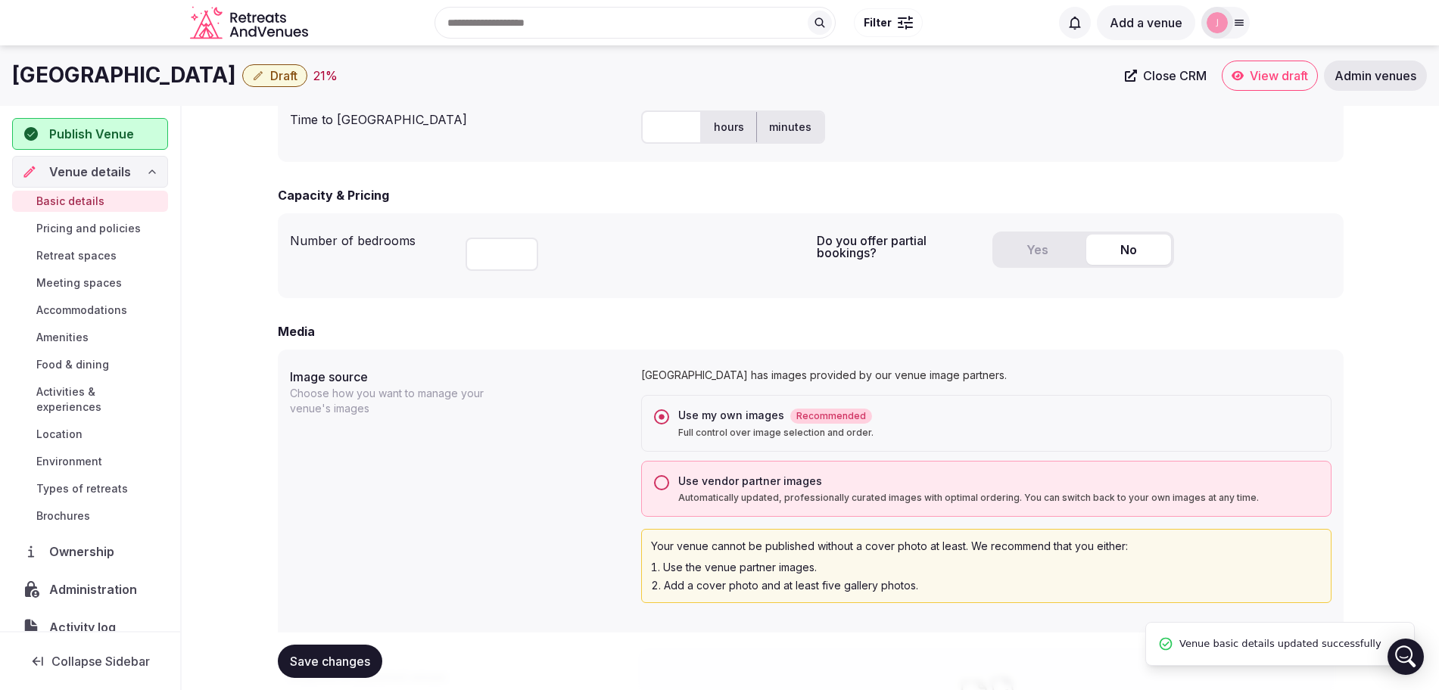
scroll to position [833, 0]
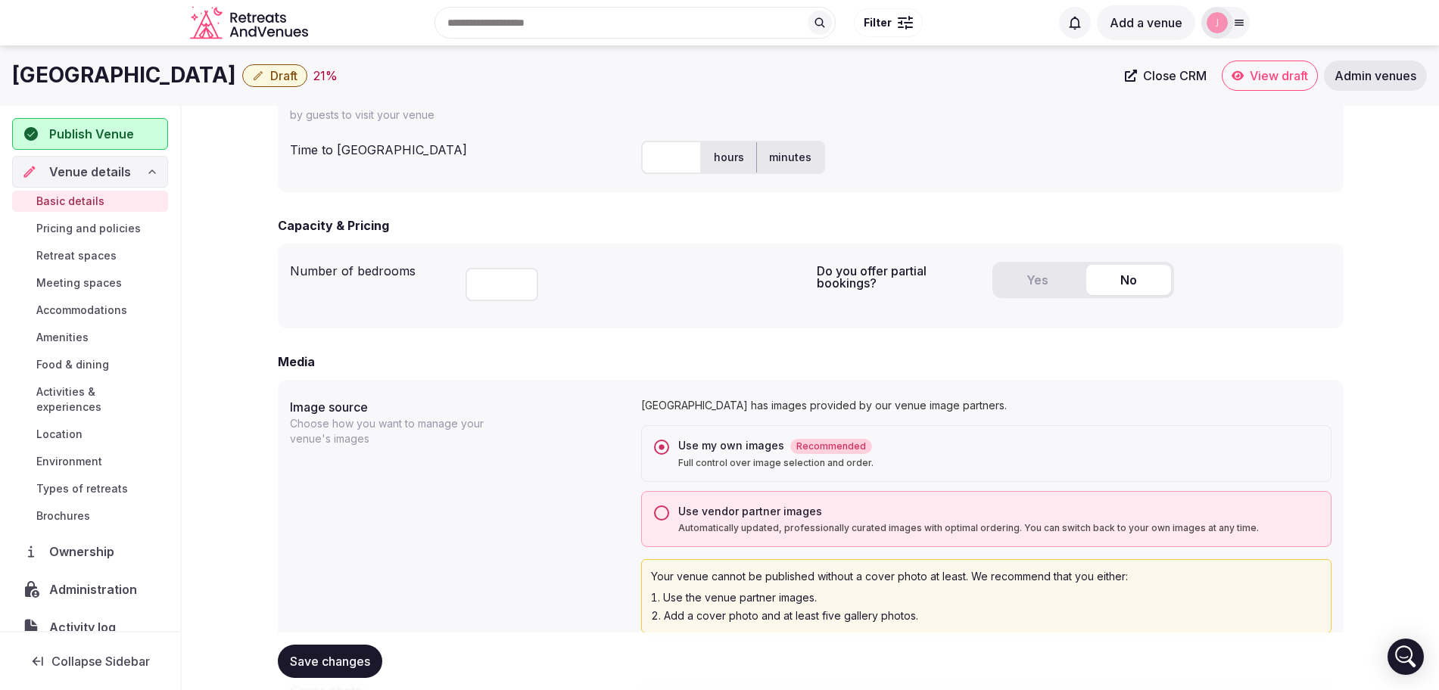
click at [67, 287] on span "Meeting spaces" at bounding box center [79, 283] width 86 height 15
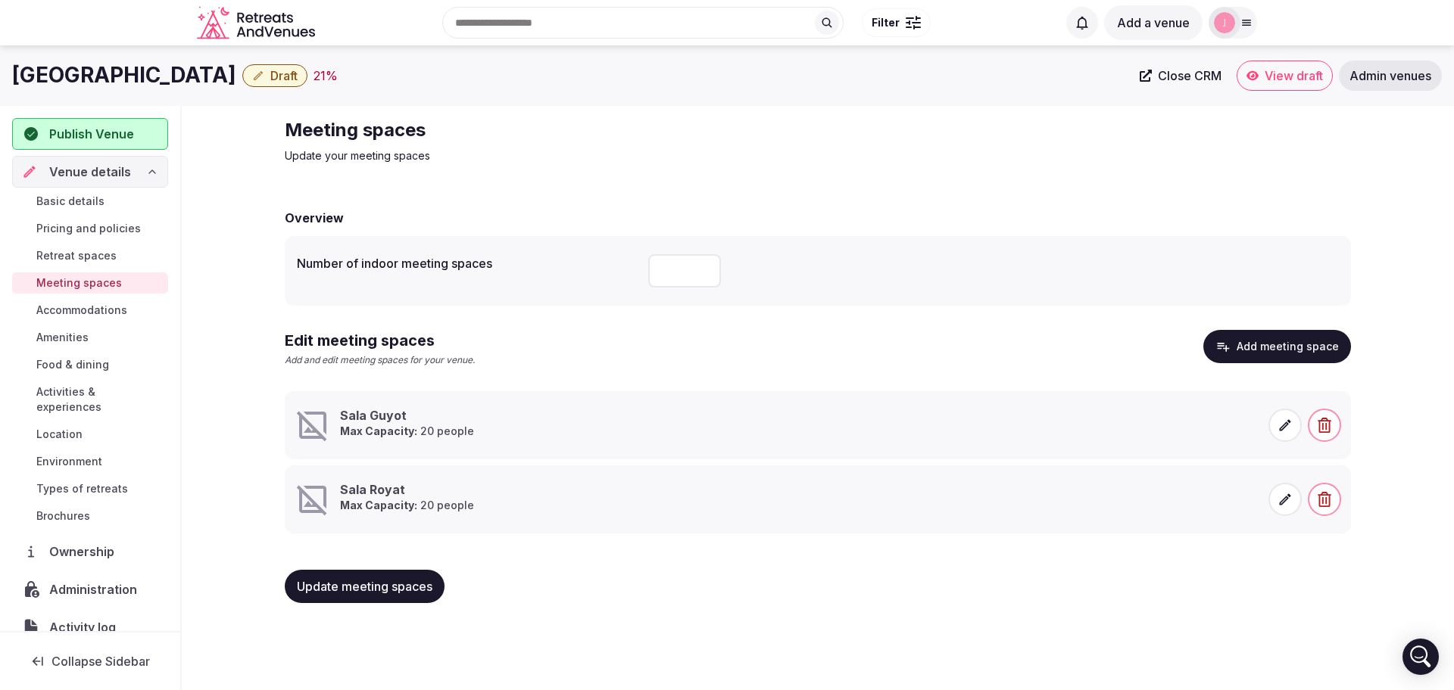
click at [665, 277] on input "number" at bounding box center [684, 270] width 73 height 33
type input "*"
click at [355, 584] on span "Update meeting spaces" at bounding box center [365, 586] width 136 height 15
click at [60, 517] on span "Brochures" at bounding box center [63, 516] width 54 height 15
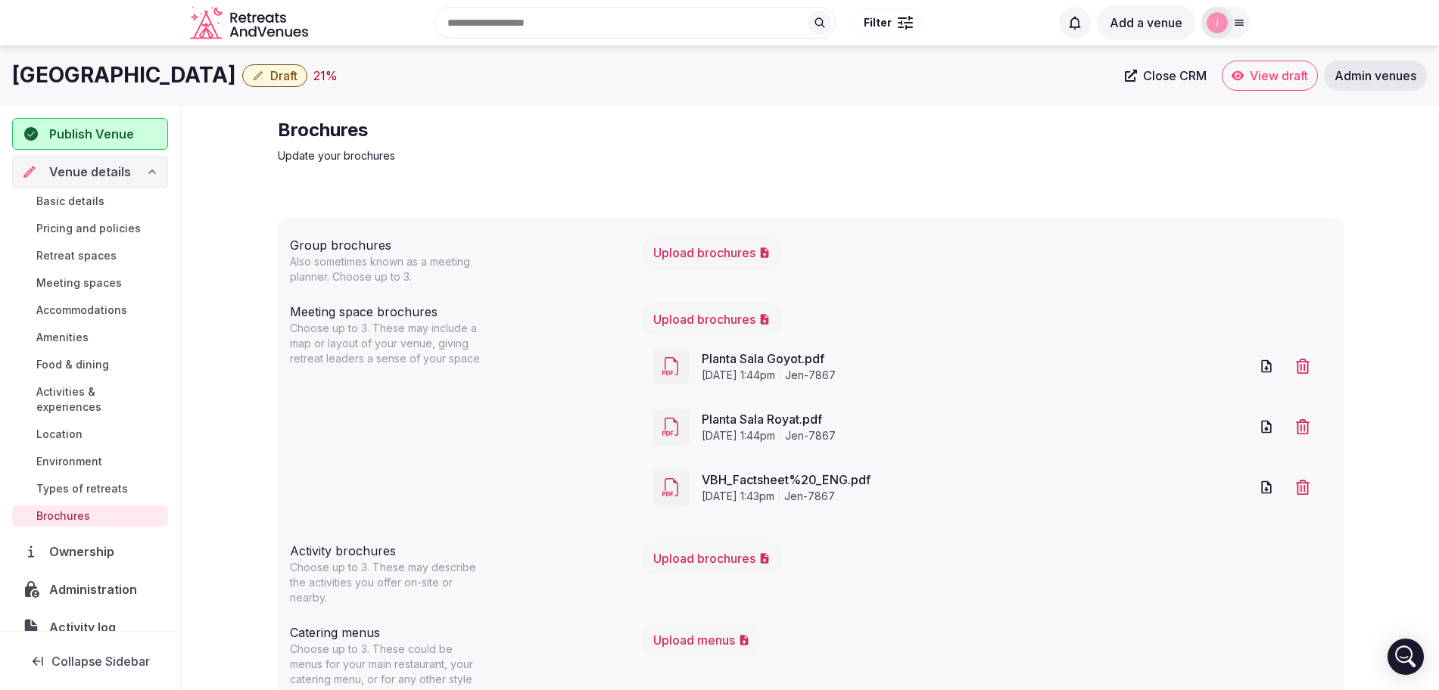
click at [89, 201] on span "Basic details" at bounding box center [70, 201] width 68 height 15
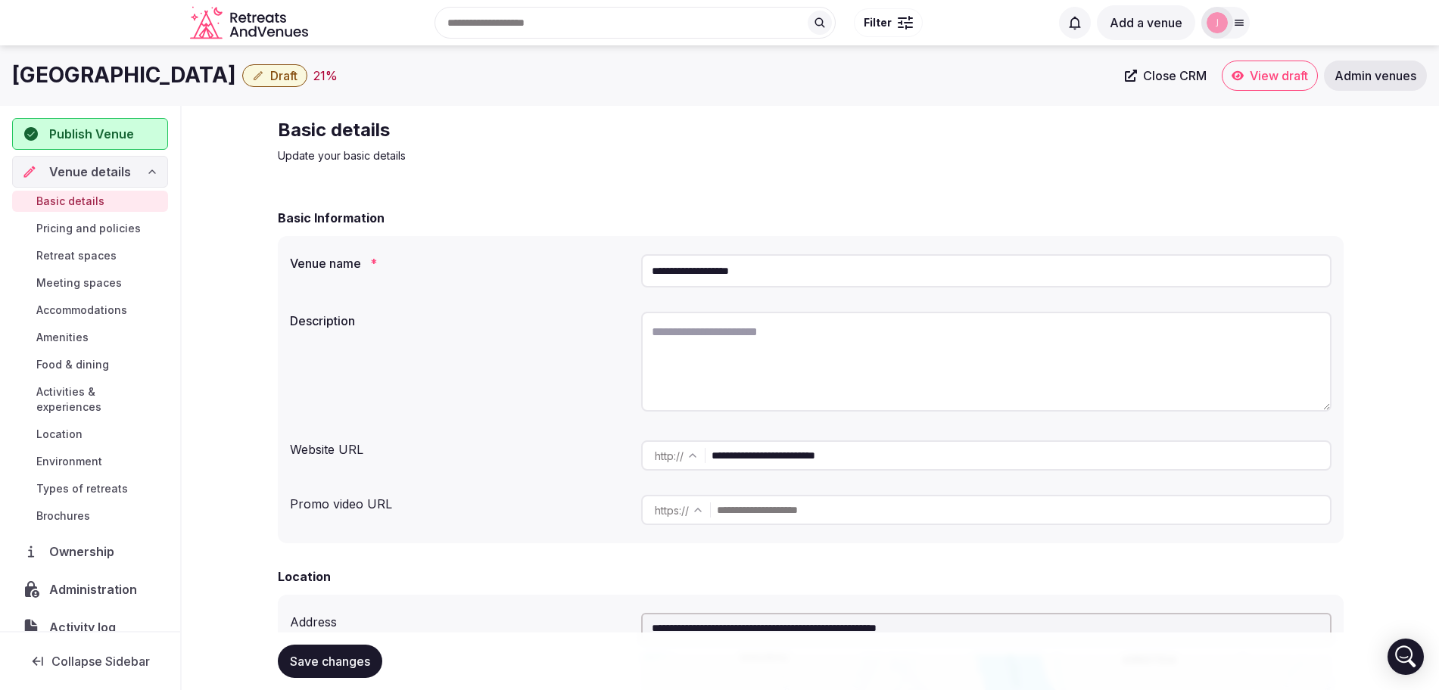
click at [80, 285] on span "Meeting spaces" at bounding box center [79, 283] width 86 height 15
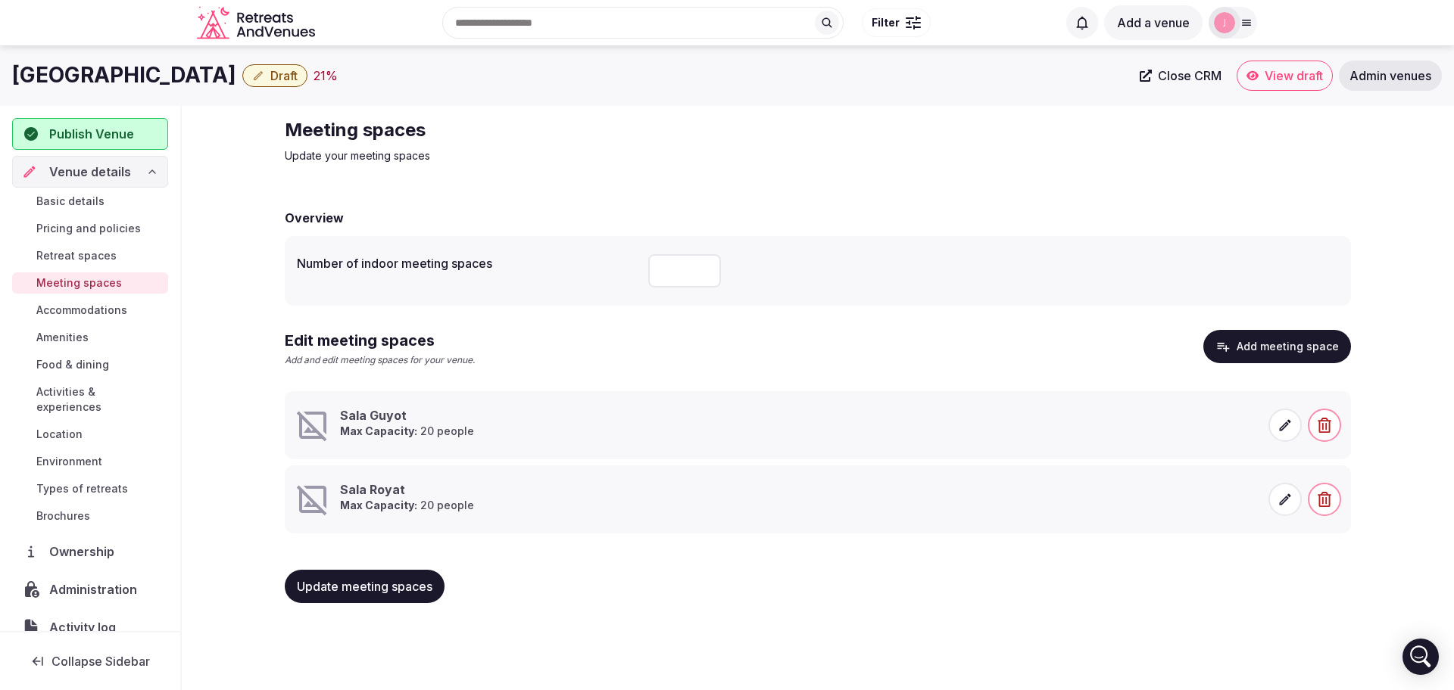
click at [65, 510] on span "Brochures" at bounding box center [63, 516] width 54 height 15
